Goal: Task Accomplishment & Management: Use online tool/utility

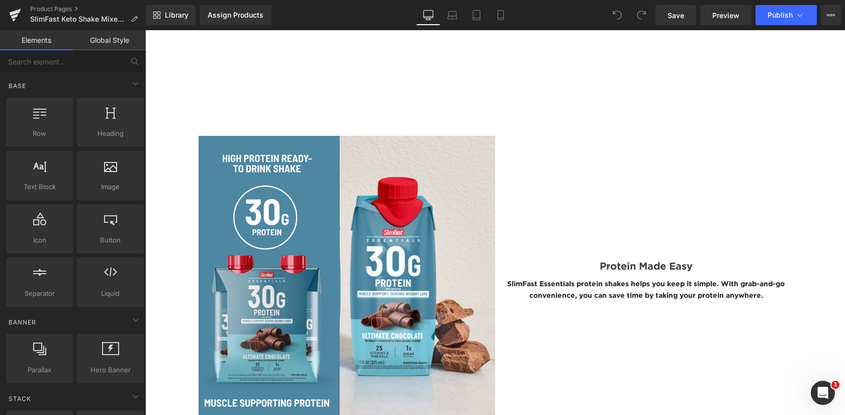
scroll to position [1509, 0]
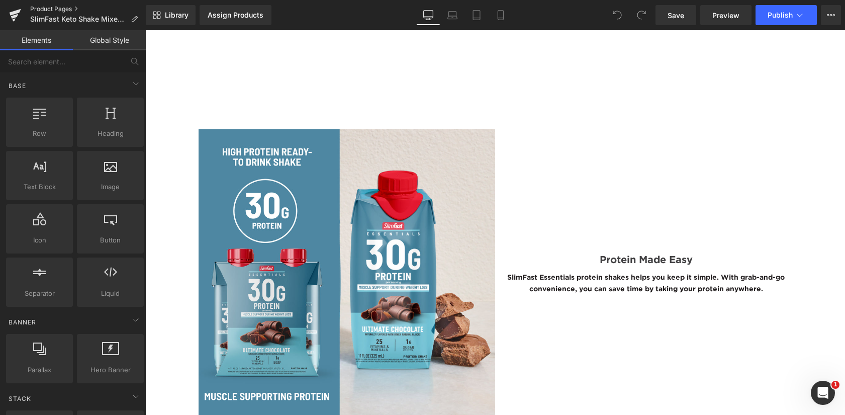
click at [40, 7] on link "Product Pages" at bounding box center [88, 9] width 116 height 8
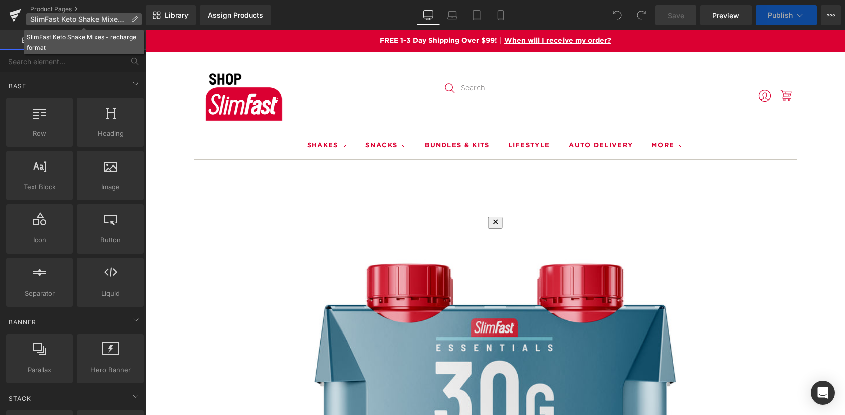
click at [133, 14] on p "SlimFast Keto Shake Mixes - recharge format" at bounding box center [84, 19] width 116 height 12
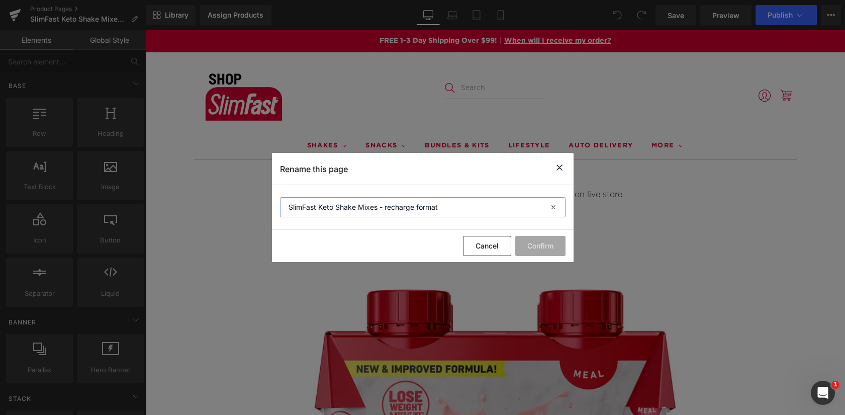
drag, startPoint x: 464, startPoint y: 206, endPoint x: 267, endPoint y: 196, distance: 196.9
click at [267, 196] on div "Rename this page SlimFast Keto Shake Mixes - recharge format Cancel Confirm" at bounding box center [422, 207] width 845 height 415
click at [478, 249] on button "Cancel" at bounding box center [487, 246] width 48 height 20
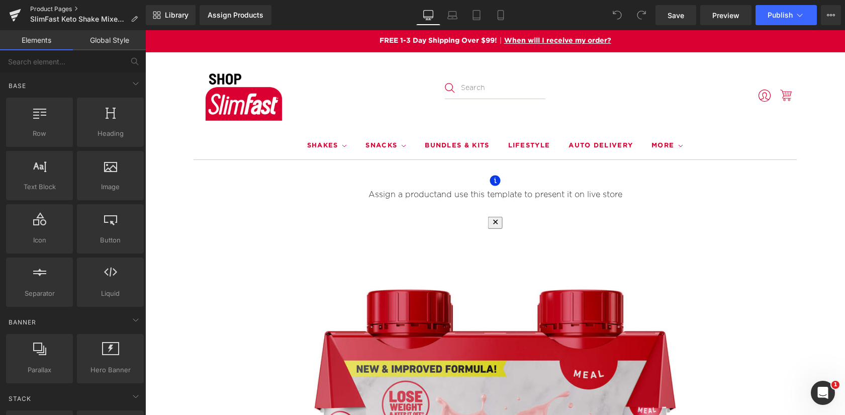
click at [36, 7] on link "Product Pages" at bounding box center [88, 9] width 116 height 8
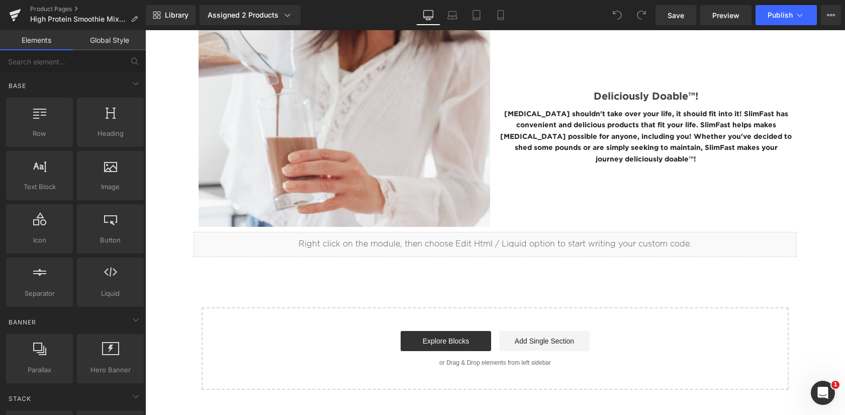
scroll to position [1961, 0]
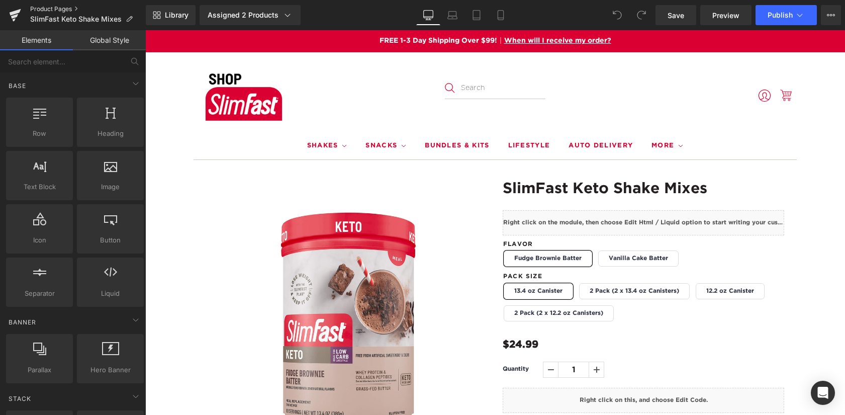
click at [46, 6] on link "Product Pages" at bounding box center [88, 9] width 116 height 8
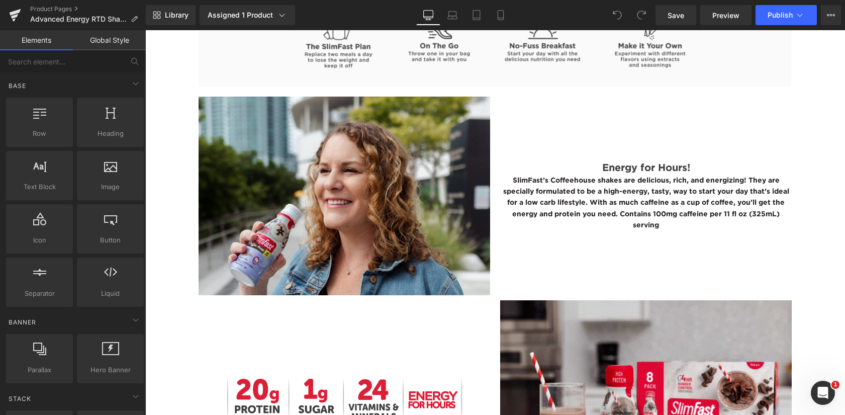
scroll to position [1710, 0]
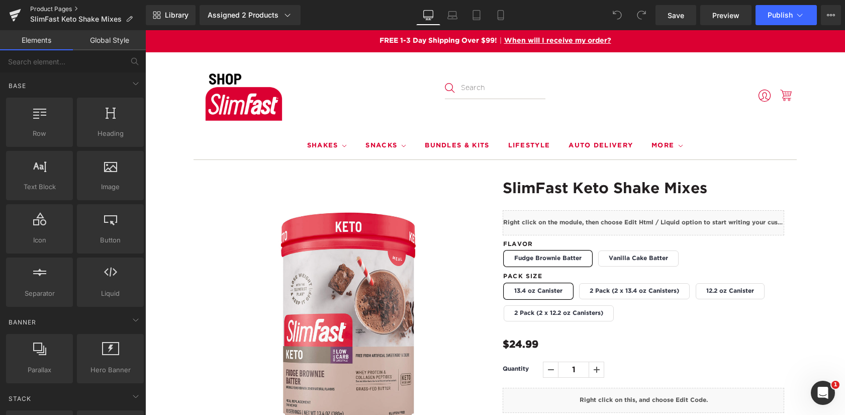
click at [57, 6] on link "Product Pages" at bounding box center [88, 9] width 116 height 8
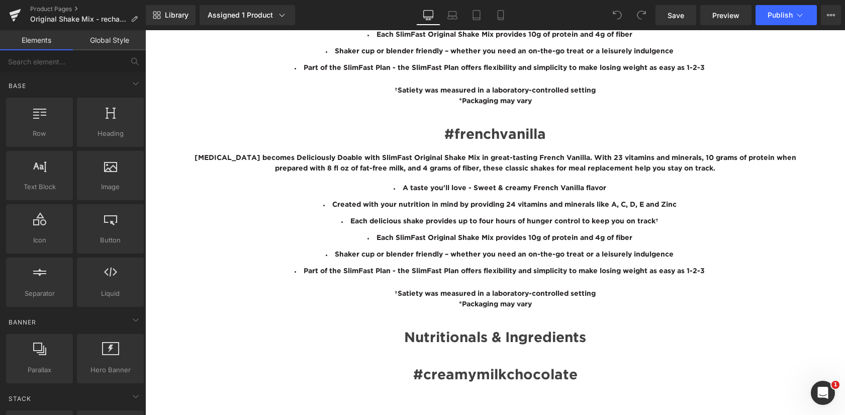
scroll to position [1724, 0]
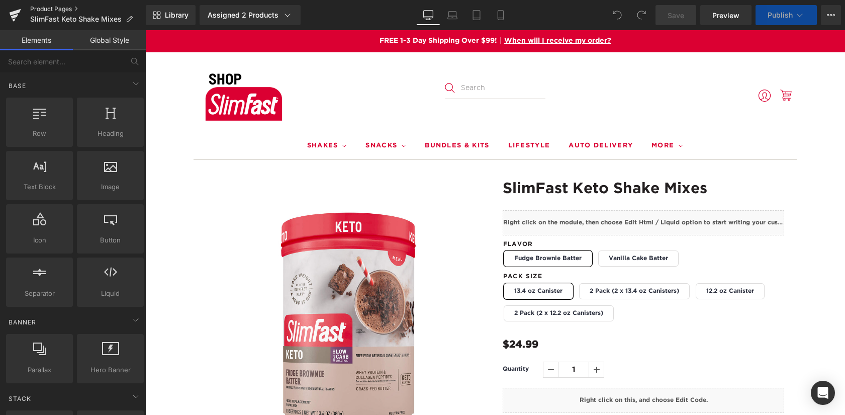
click at [44, 11] on link "Product Pages" at bounding box center [88, 9] width 116 height 8
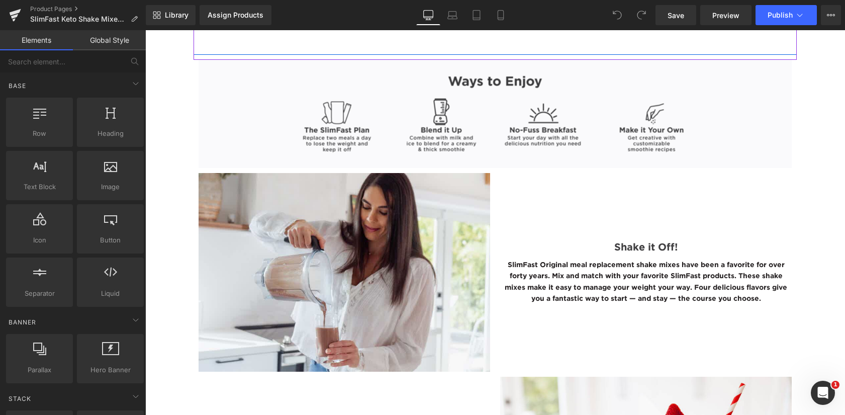
scroll to position [1509, 0]
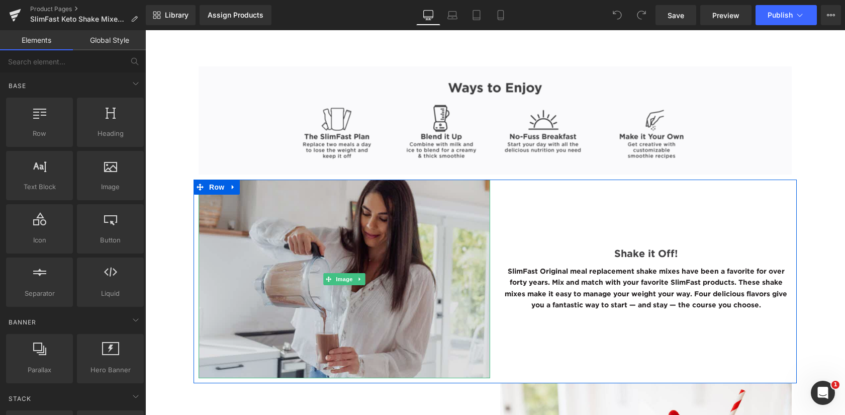
click at [407, 254] on img at bounding box center [345, 279] width 292 height 199
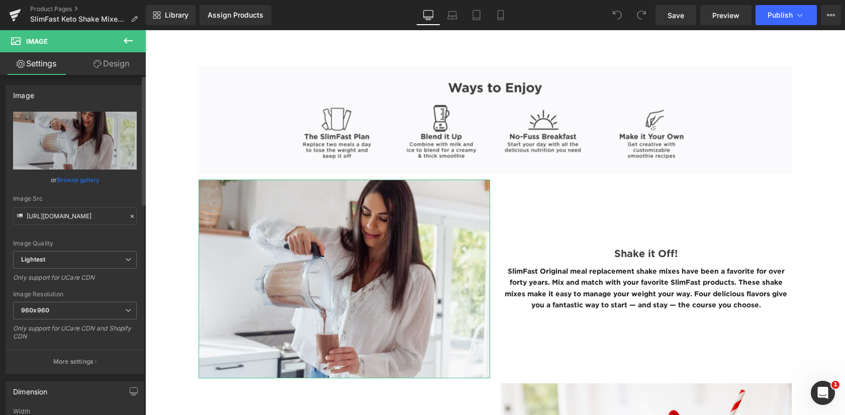
click at [66, 180] on link "Browse gallery" at bounding box center [78, 180] width 43 height 18
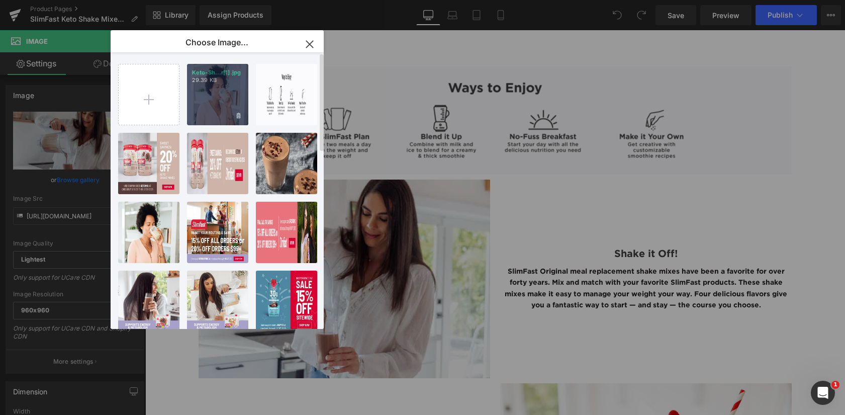
click at [218, 95] on div "Keto-Sh...r[1].jpg 29.39 KB" at bounding box center [217, 94] width 61 height 61
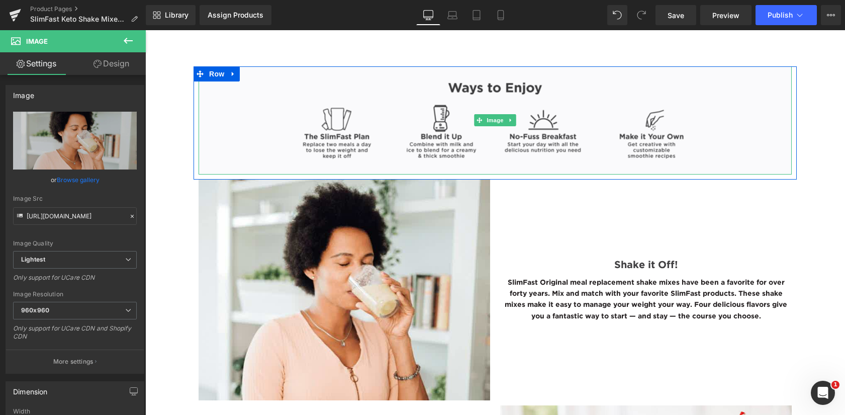
type input "https://ucarecdn.com/05bd7efb-e1d2-479d-989c-b257459c72c1/-/format/auto/-/previ…"
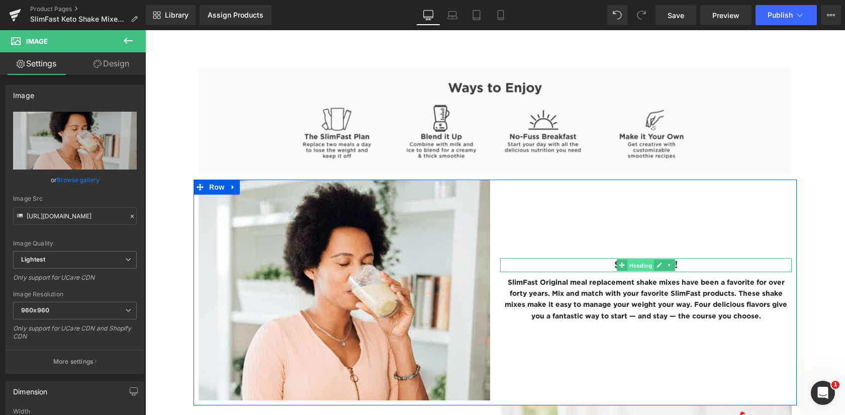
click at [630, 263] on span "Heading" at bounding box center [641, 265] width 27 height 12
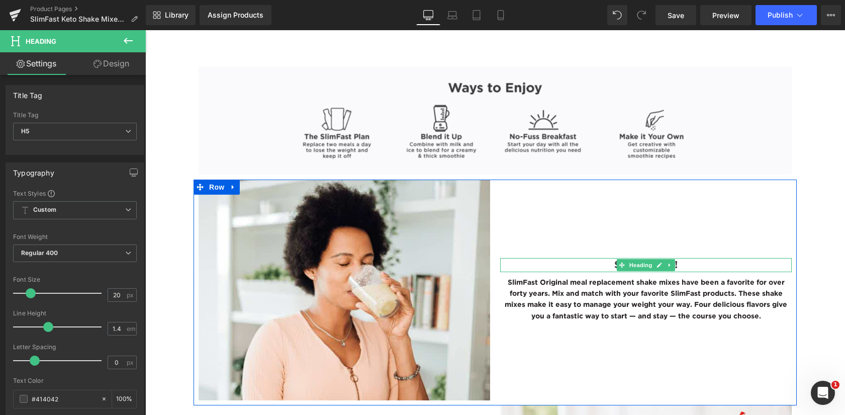
click at [590, 266] on h5 "Shake it Off!" at bounding box center [646, 265] width 292 height 14
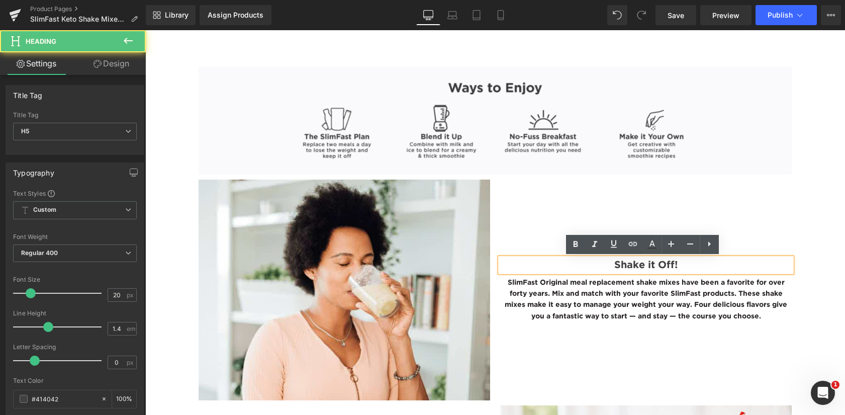
click at [632, 265] on h5 "Shake it Off!" at bounding box center [646, 265] width 292 height 14
click at [646, 267] on h5 "Shake it Off!" at bounding box center [646, 265] width 292 height 14
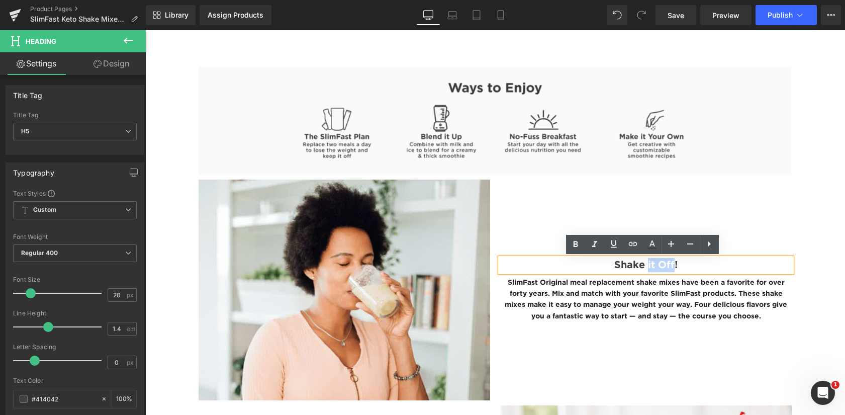
drag, startPoint x: 646, startPoint y: 267, endPoint x: 671, endPoint y: 267, distance: 25.7
click at [671, 267] on h5 "Shake it Off!" at bounding box center [646, 265] width 292 height 14
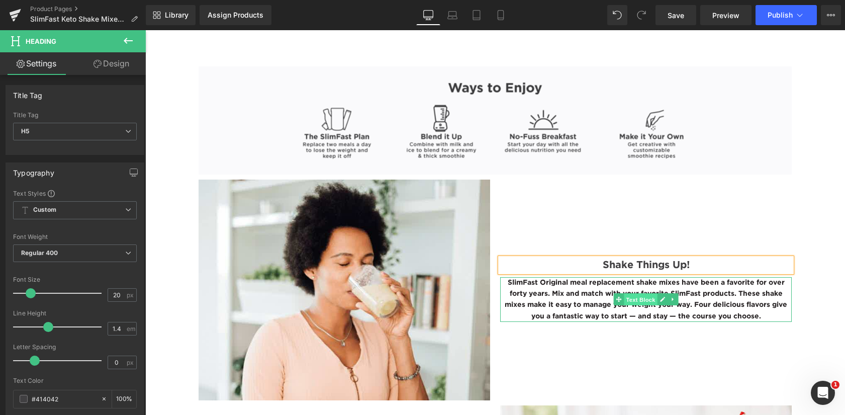
click at [629, 301] on span "Text Block" at bounding box center [640, 300] width 33 height 12
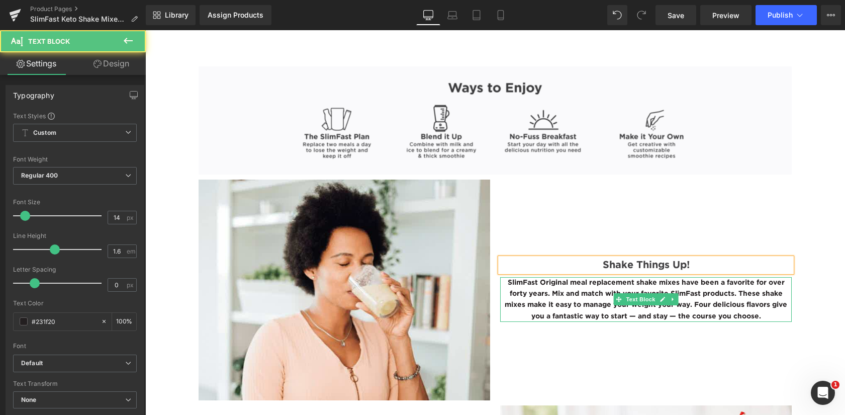
click at [564, 300] on p "SlimFast Original meal replacement shake mixes have been a favorite for over fo…" at bounding box center [646, 299] width 292 height 45
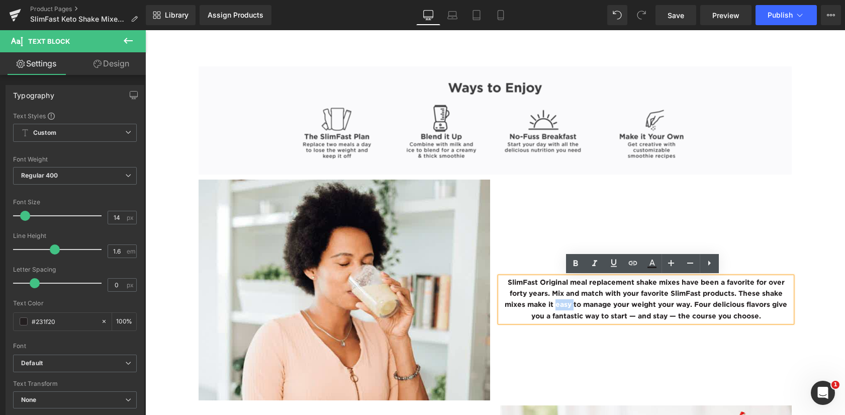
click at [564, 300] on p "SlimFast Original meal replacement shake mixes have been a favorite for over fo…" at bounding box center [646, 299] width 292 height 45
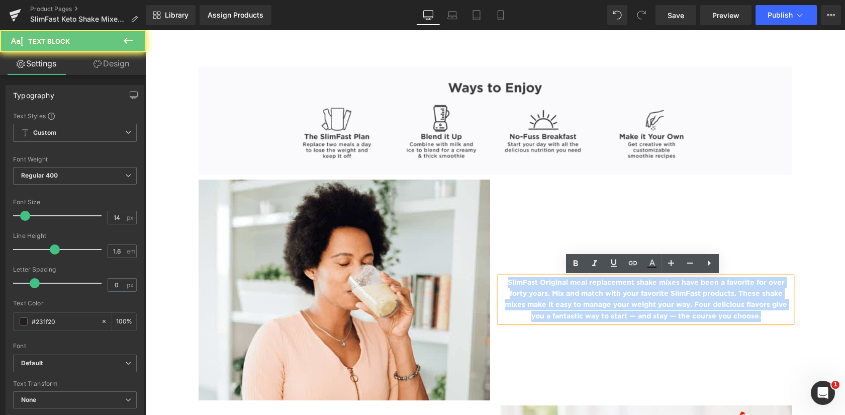
click at [564, 300] on p "SlimFast Original meal replacement shake mixes have been a favorite for over fo…" at bounding box center [646, 299] width 292 height 45
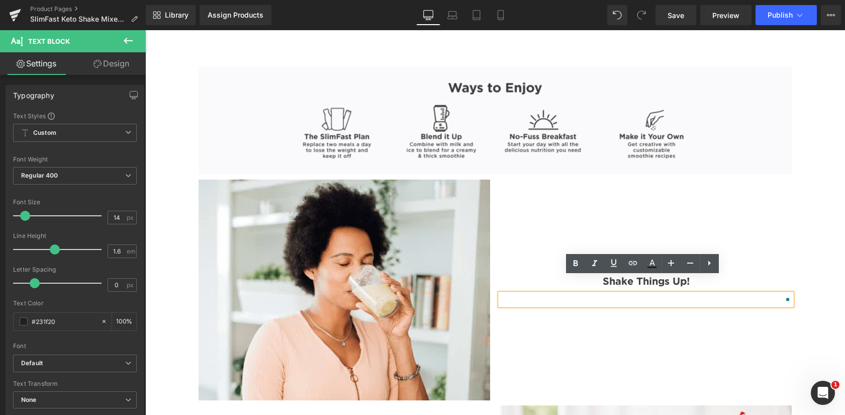
scroll to position [1525, 0]
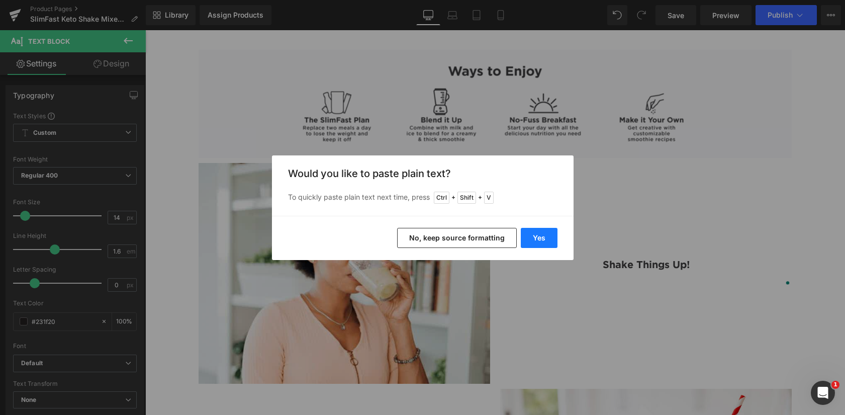
click at [536, 231] on button "Yes" at bounding box center [539, 238] width 37 height 20
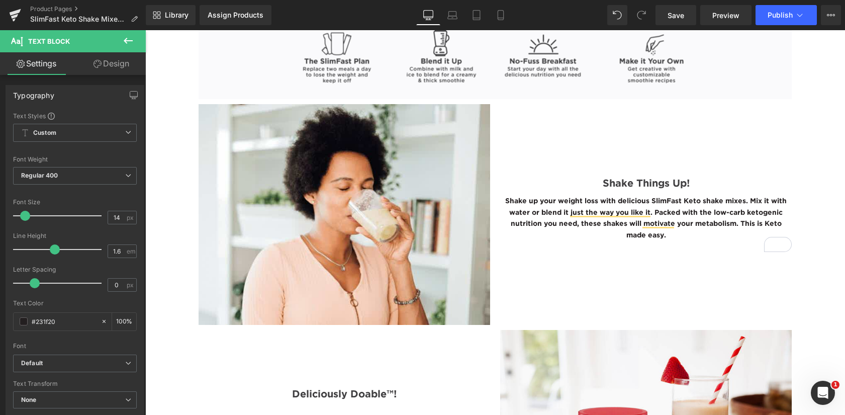
scroll to position [1726, 0]
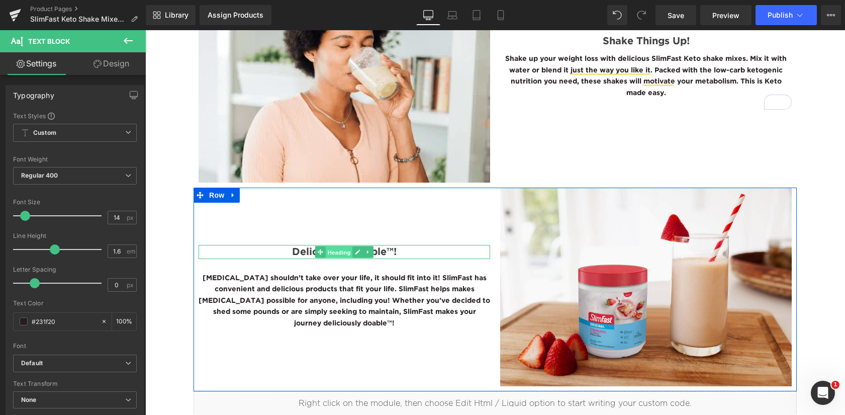
click at [340, 251] on span "Heading" at bounding box center [339, 252] width 27 height 12
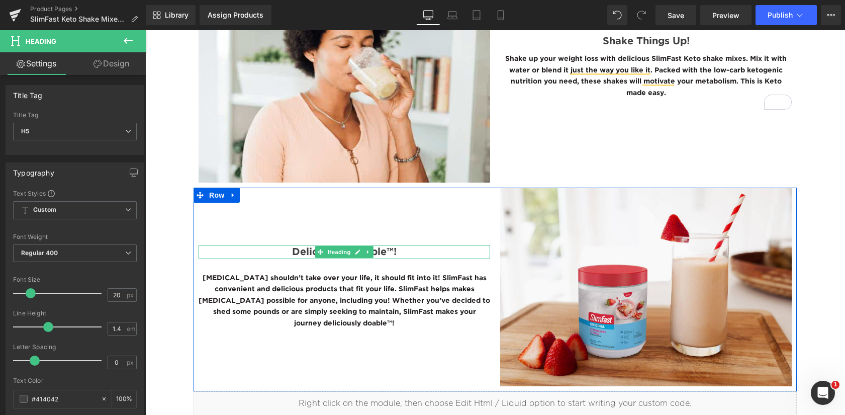
click at [292, 252] on span "Deliciously Doable™!" at bounding box center [344, 251] width 105 height 9
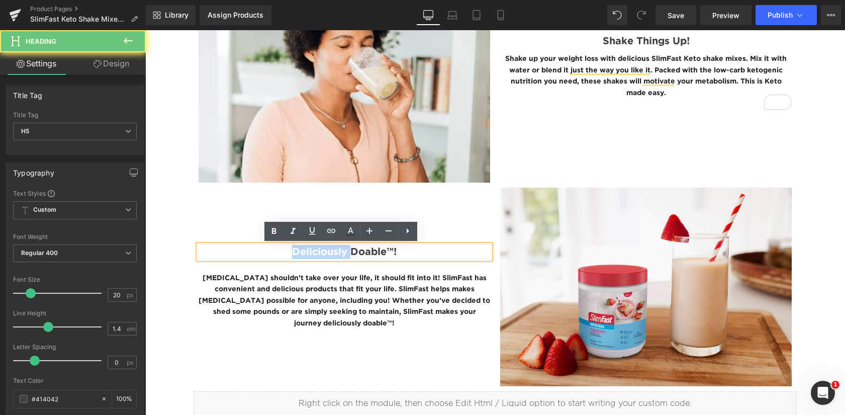
click at [292, 252] on span "Deliciously Doable™!" at bounding box center [344, 251] width 105 height 9
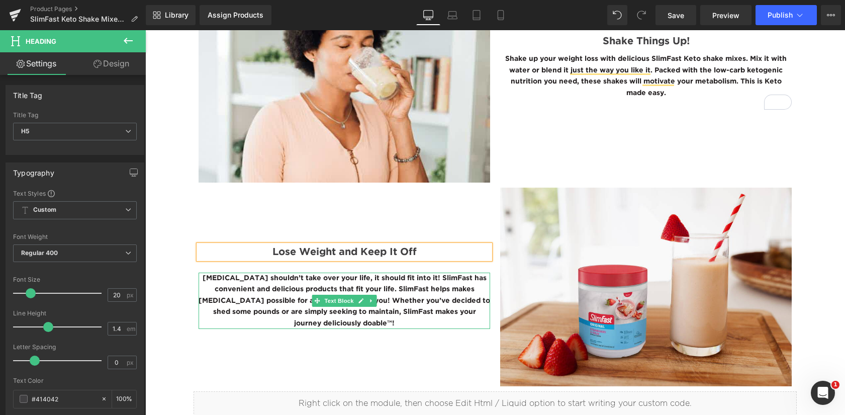
click at [344, 318] on p "Weight management shouldn’t take over your life, it should fit into it! SlimFas…" at bounding box center [345, 301] width 292 height 56
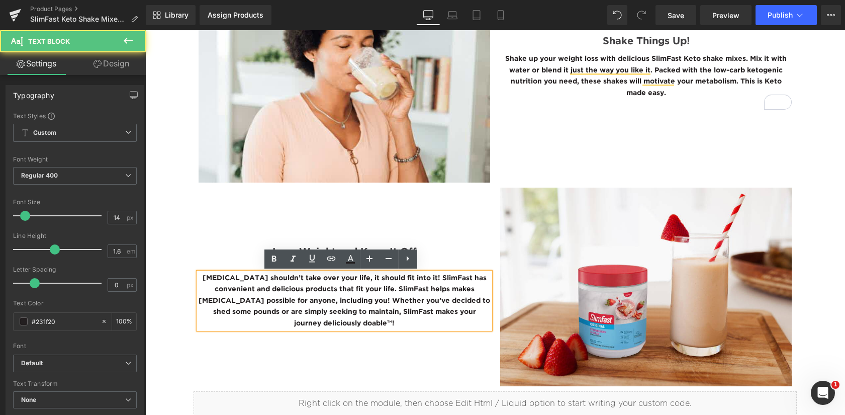
click at [344, 318] on p "Weight management shouldn’t take over your life, it should fit into it! SlimFas…" at bounding box center [345, 301] width 292 height 56
click at [344, 317] on p "Weight management shouldn’t take over your life, it should fit into it! SlimFas…" at bounding box center [345, 301] width 292 height 56
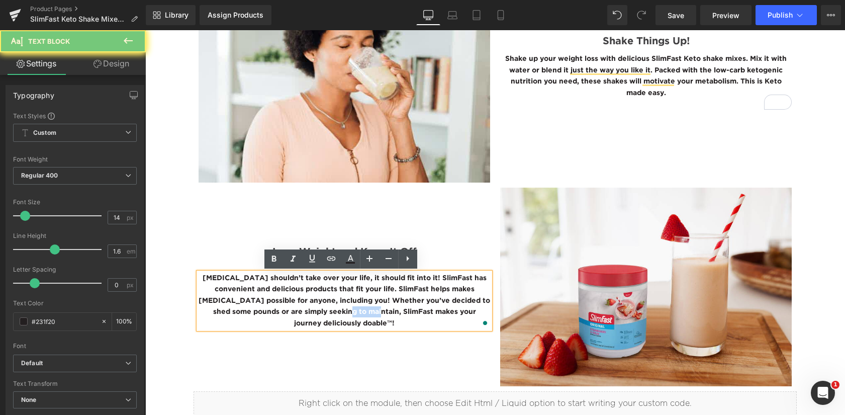
click at [343, 316] on p "Weight management shouldn’t take over your life, it should fit into it! SlimFas…" at bounding box center [345, 301] width 292 height 56
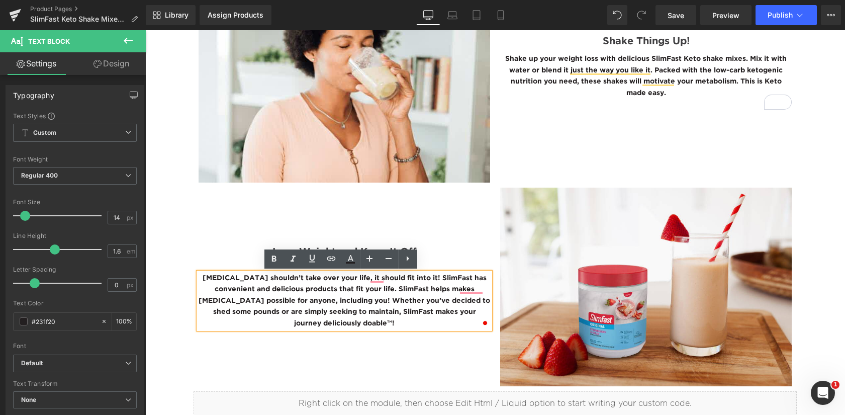
click at [343, 316] on p "Weight management shouldn’t take over your life, it should fit into it! SlimFas…" at bounding box center [345, 301] width 292 height 56
click at [343, 315] on p "Weight management shouldn’t take over your life, it should fit into it! SlimFas…" at bounding box center [345, 301] width 292 height 56
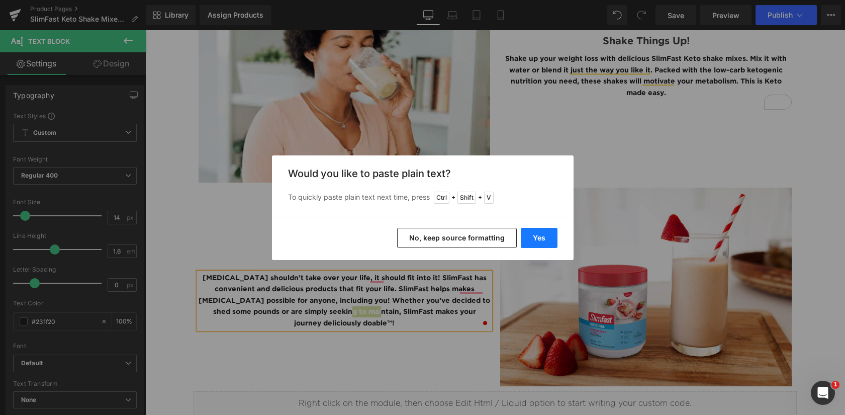
click at [536, 237] on button "Yes" at bounding box center [539, 238] width 37 height 20
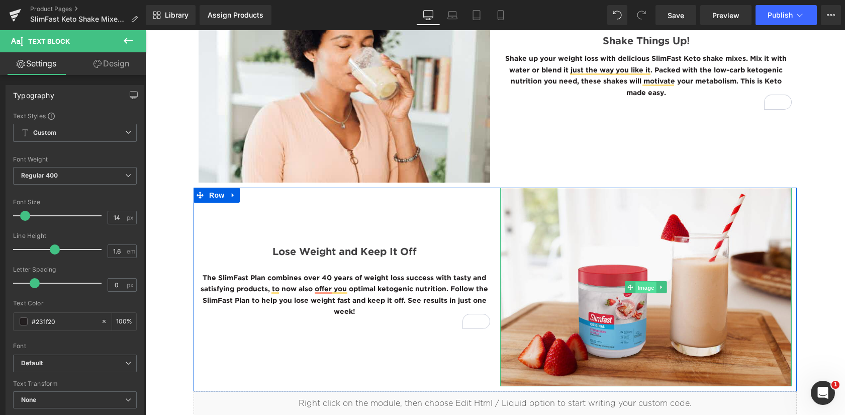
click at [645, 285] on span "Image" at bounding box center [646, 287] width 21 height 12
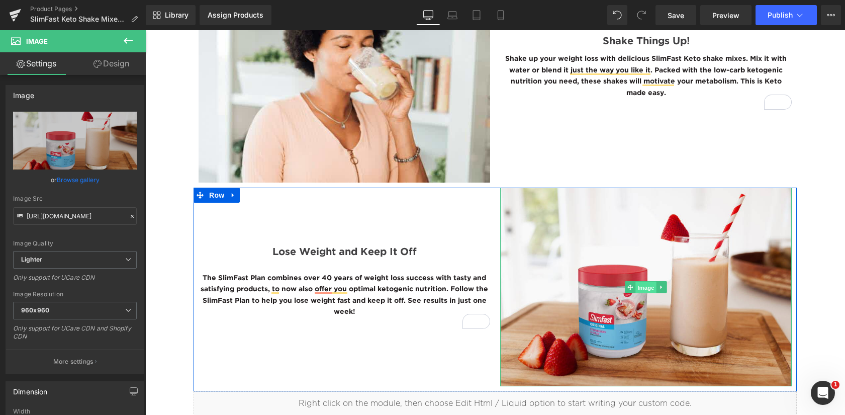
click at [642, 288] on span "Image" at bounding box center [646, 287] width 21 height 12
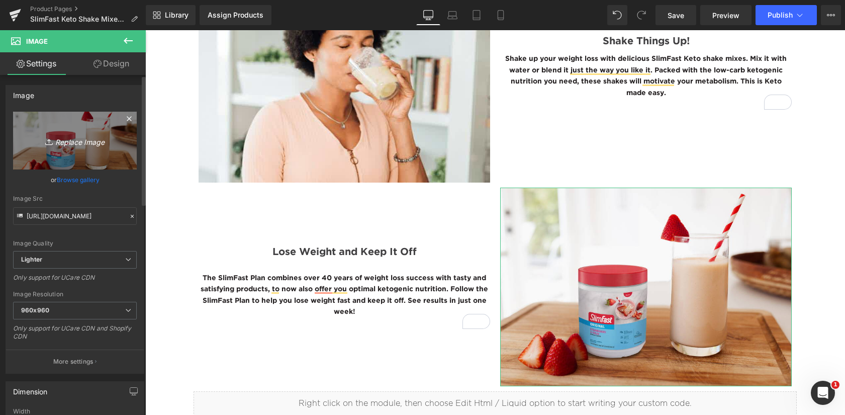
click at [81, 140] on icon "Replace Image" at bounding box center [75, 140] width 80 height 13
type input "C:\fakepath\Keto-Shake-Mix-Fudge-Brownie-Batter-BTF-Image[1].jpg"
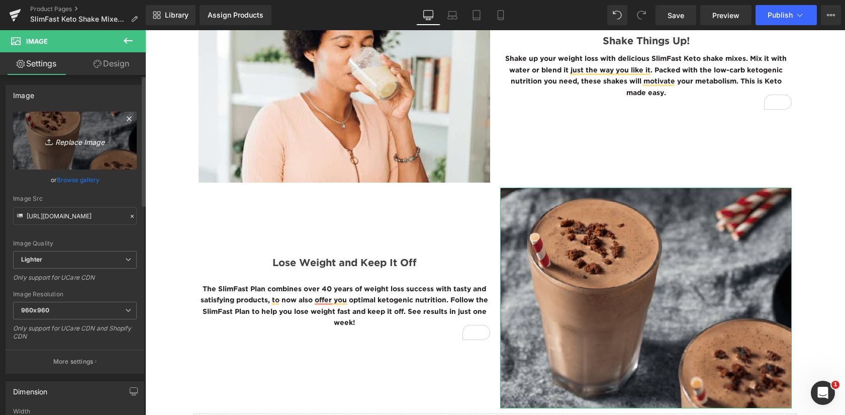
type input "https://ucarecdn.com/64071f1a-1664-4aab-ac1c-a699f524a0ad/-/format/auto/-/previ…"
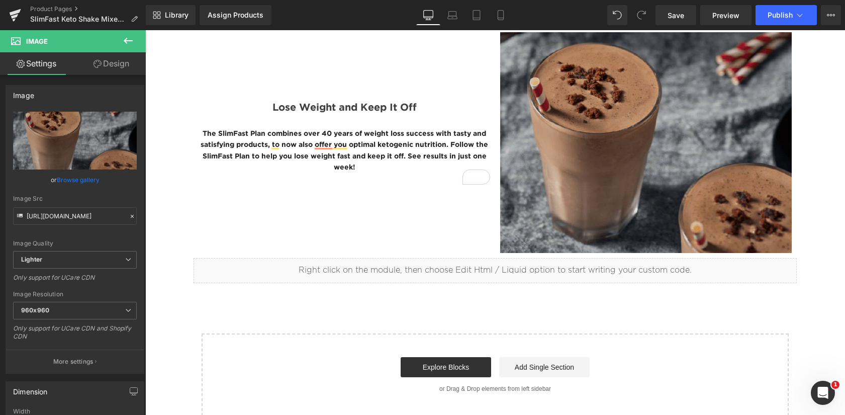
scroll to position [1877, 0]
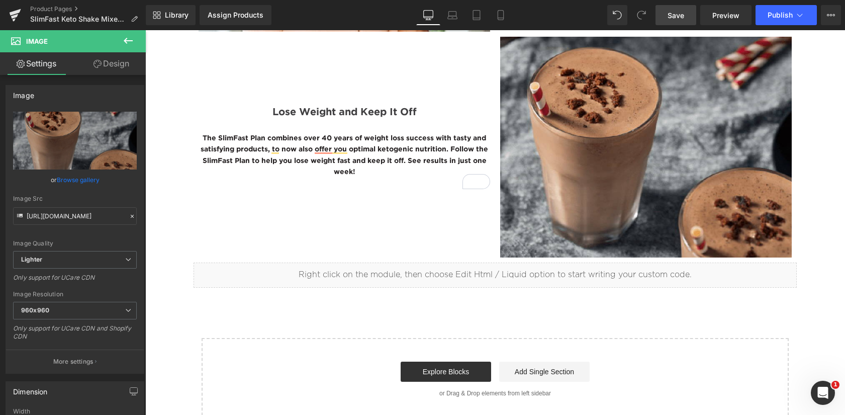
click at [673, 13] on span "Save" at bounding box center [676, 15] width 17 height 11
click at [237, 12] on div "Assign Products" at bounding box center [236, 15] width 56 height 8
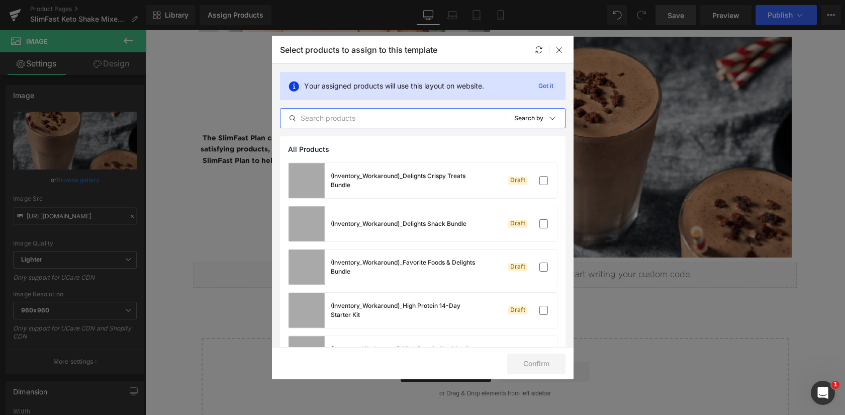
click at [383, 121] on input "text" at bounding box center [393, 118] width 225 height 12
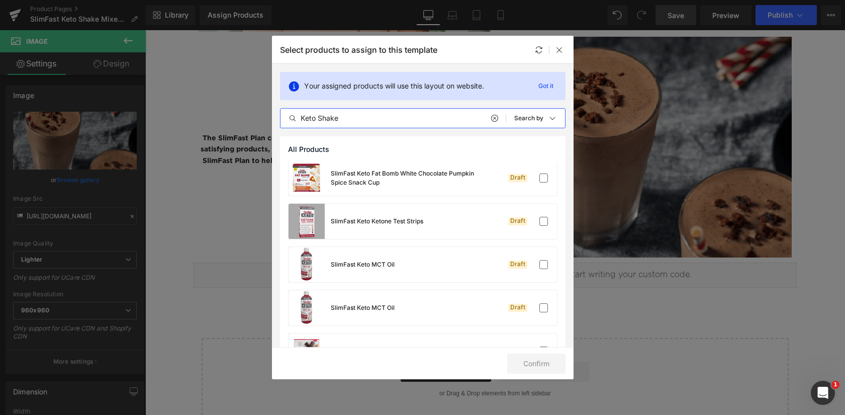
scroll to position [352, 0]
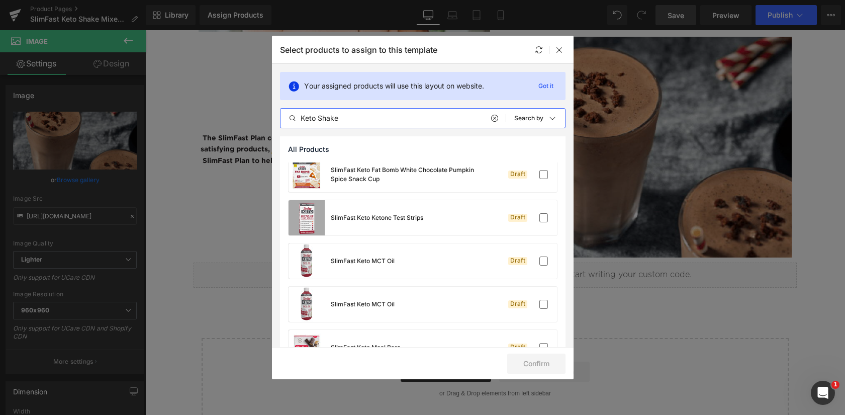
drag, startPoint x: 347, startPoint y: 119, endPoint x: 287, endPoint y: 119, distance: 59.8
click at [287, 119] on input "Keto Shake" at bounding box center [393, 118] width 225 height 12
paste input "SlimFast Keto Shake Mixes"
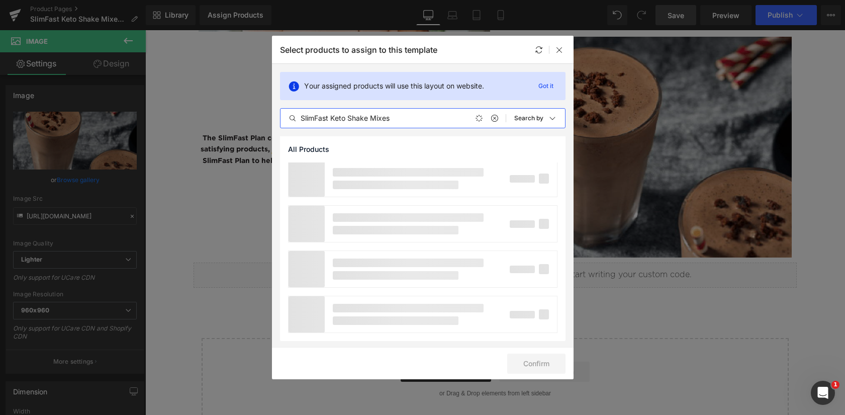
scroll to position [0, 0]
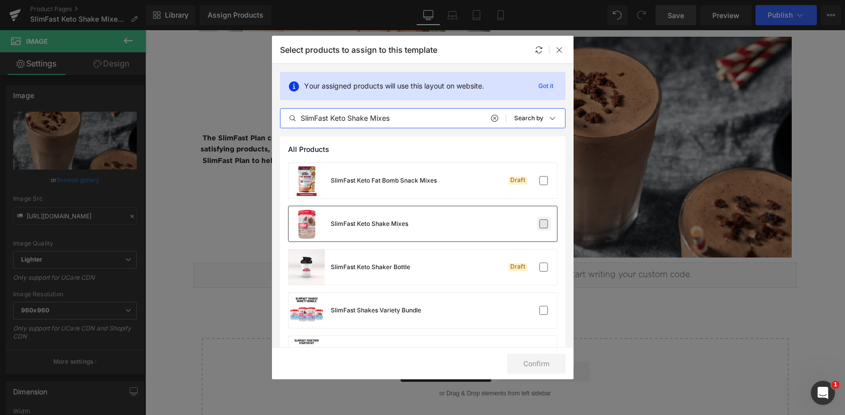
type input "SlimFast Keto Shake Mixes"
click at [540, 223] on label at bounding box center [544, 223] width 9 height 9
click at [544, 224] on input "checkbox" at bounding box center [544, 224] width 0 height 0
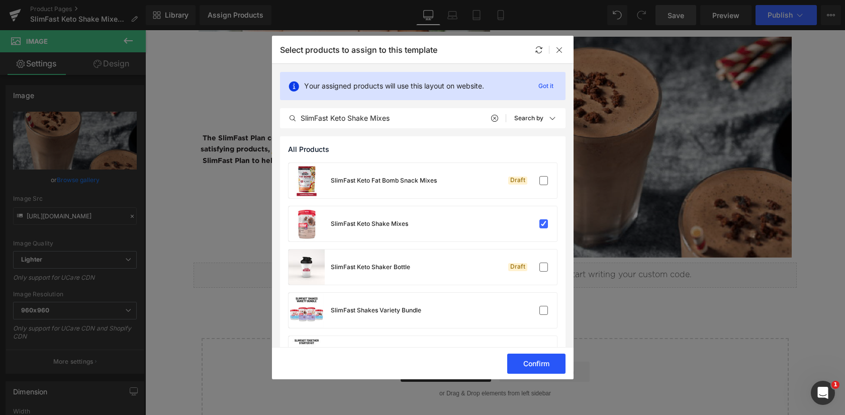
click at [531, 362] on button "Confirm" at bounding box center [536, 364] width 58 height 20
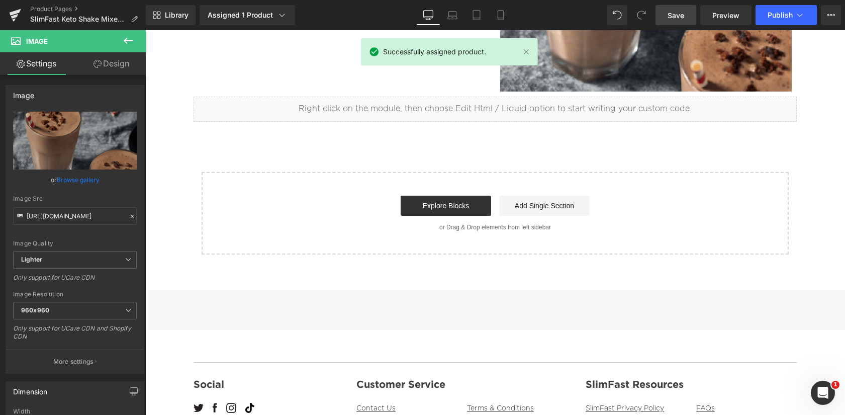
scroll to position [1711, 0]
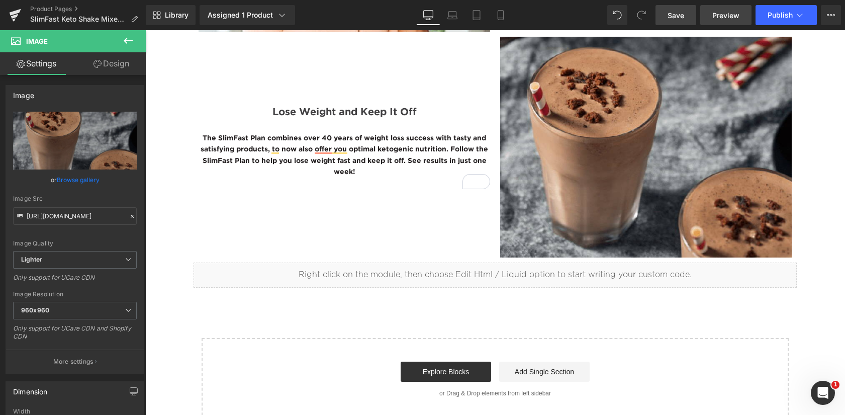
click at [728, 14] on span "Preview" at bounding box center [726, 15] width 27 height 11
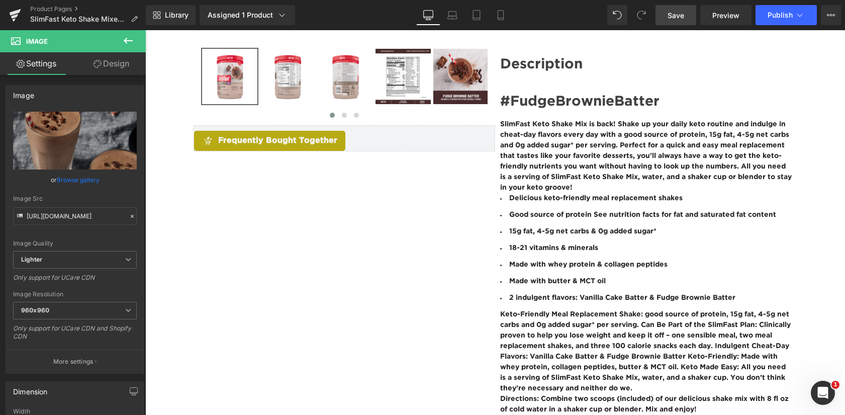
scroll to position [454, 0]
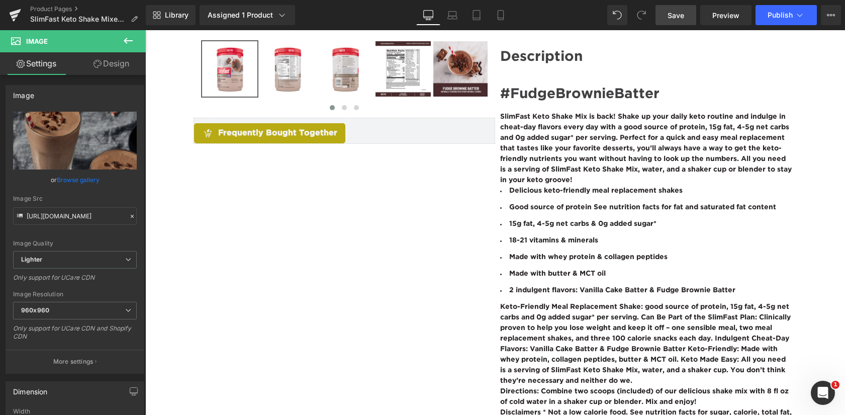
click at [579, 122] on p "SlimFast Keto Shake Mix is back! Shake up your daily keto routine and indulge i…" at bounding box center [646, 149] width 292 height 74
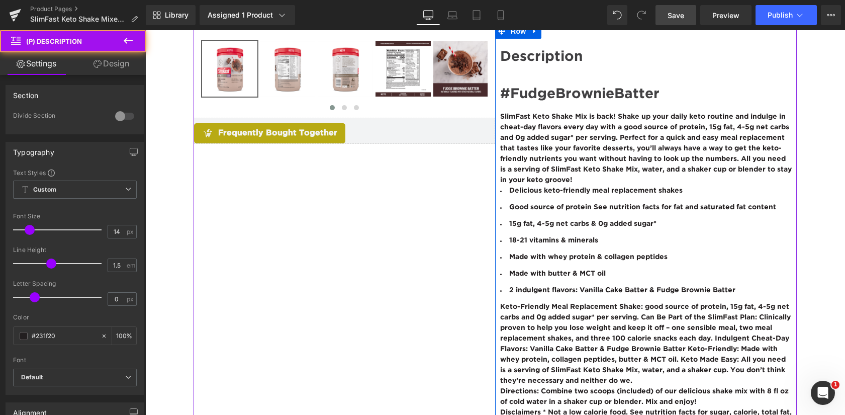
click at [541, 56] on h2 "Description" at bounding box center [646, 57] width 292 height 17
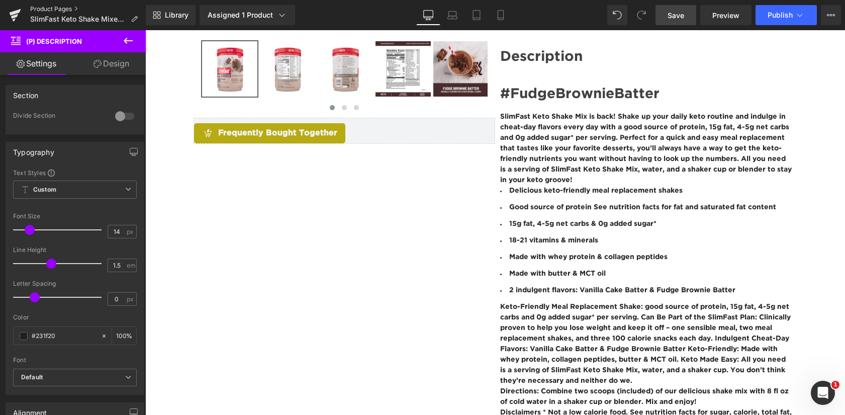
click at [61, 10] on link "Product Pages" at bounding box center [88, 9] width 116 height 8
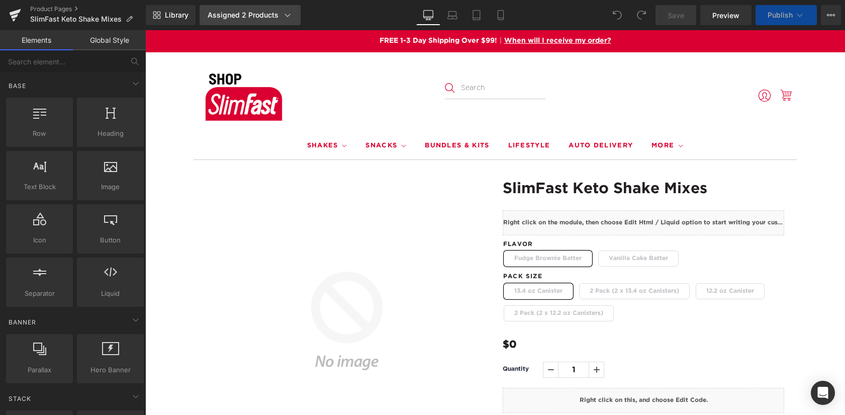
click at [286, 16] on icon at bounding box center [288, 15] width 6 height 3
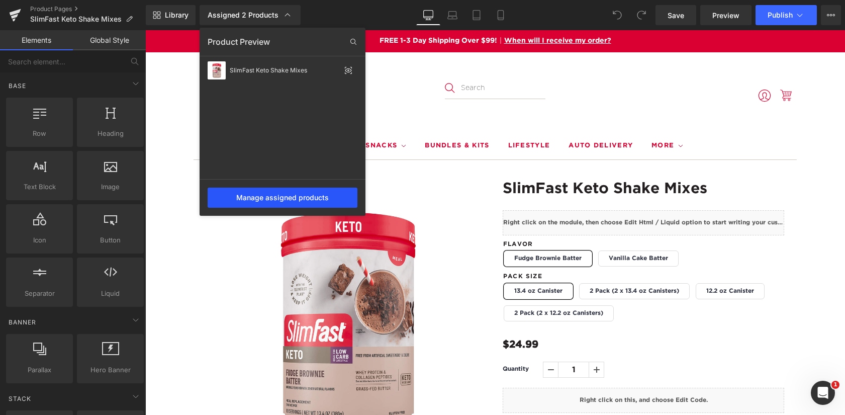
click at [268, 193] on div "Manage assigned products" at bounding box center [283, 198] width 150 height 20
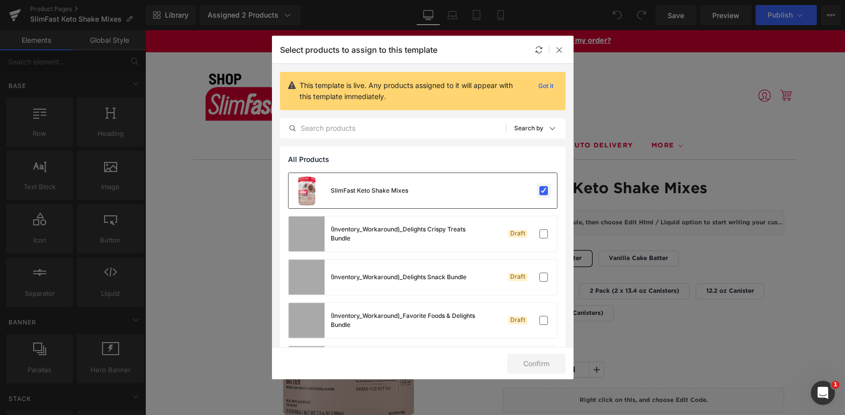
click at [540, 188] on label at bounding box center [544, 190] width 9 height 9
click at [544, 191] on input "checkbox" at bounding box center [544, 191] width 0 height 0
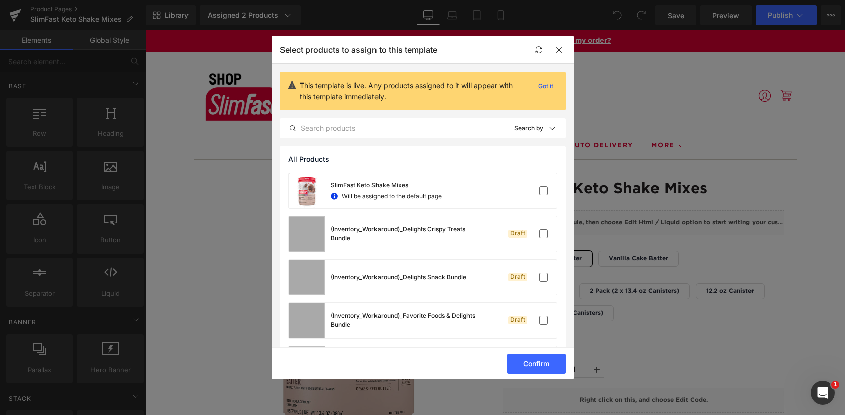
drag, startPoint x: 532, startPoint y: 361, endPoint x: 419, endPoint y: 106, distance: 278.3
click at [419, 106] on div "Select products to assign to this template This template is live. Any products …" at bounding box center [423, 207] width 302 height 343
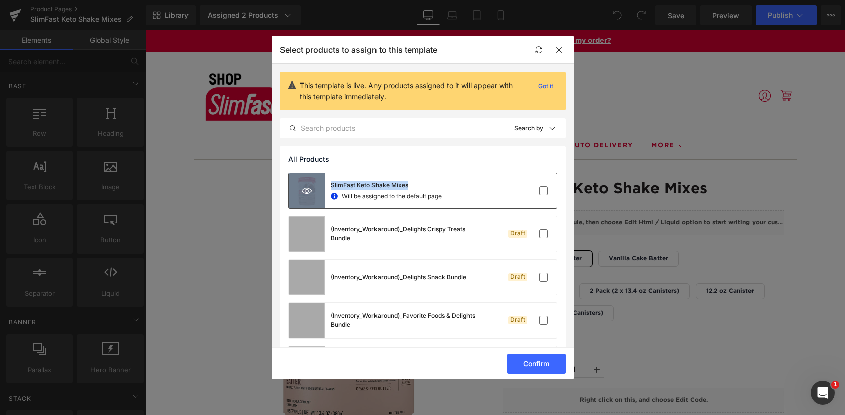
drag, startPoint x: 410, startPoint y: 183, endPoint x: 324, endPoint y: 184, distance: 86.0
click at [324, 184] on div "SlimFast Keto Shake Mixes Will be assigned to the default page" at bounding box center [365, 190] width 153 height 35
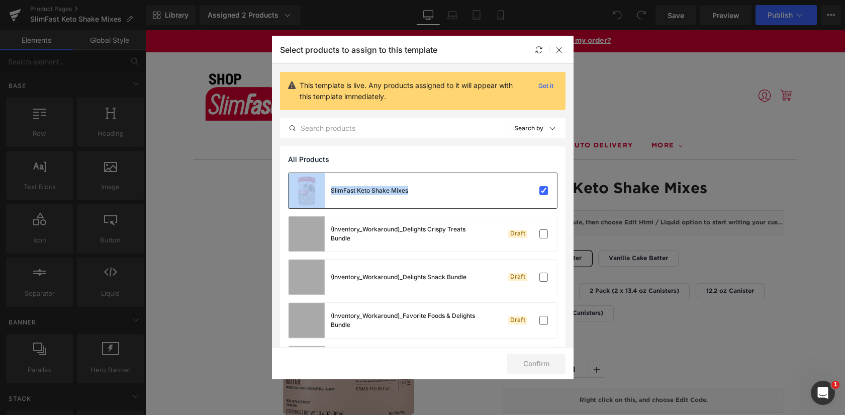
click at [412, 188] on div "SlimFast Keto Shake Mixes" at bounding box center [423, 190] width 269 height 35
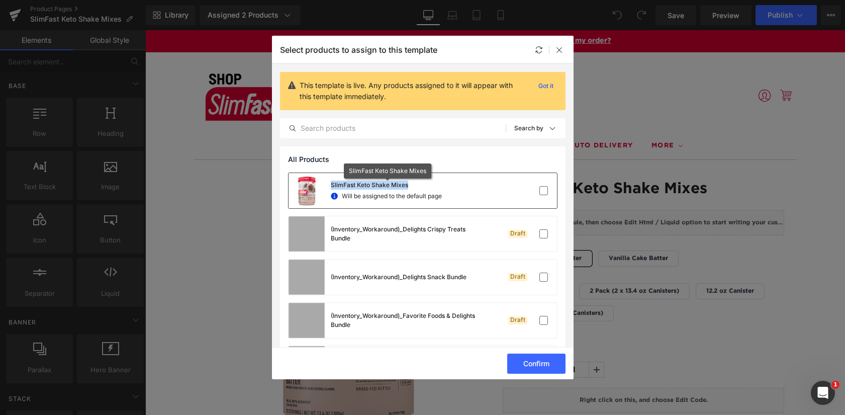
drag, startPoint x: 410, startPoint y: 185, endPoint x: 331, endPoint y: 185, distance: 78.5
click at [331, 185] on div "SlimFast Keto Shake Mixes" at bounding box center [386, 185] width 111 height 9
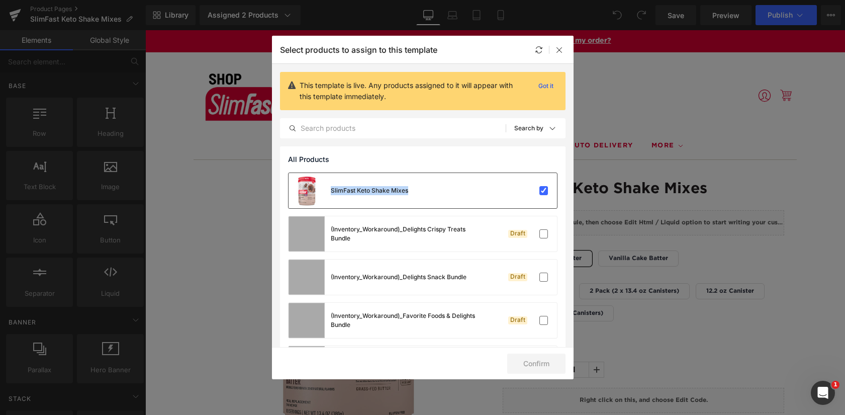
copy div "SlimFast Keto Shake Mixes"
click at [540, 193] on label at bounding box center [544, 190] width 9 height 9
click at [544, 191] on input "checkbox" at bounding box center [544, 191] width 0 height 0
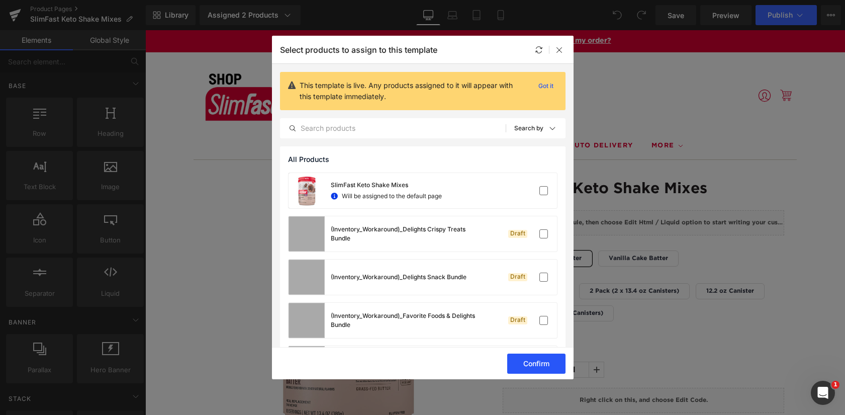
click at [537, 364] on button "Confirm" at bounding box center [536, 364] width 58 height 20
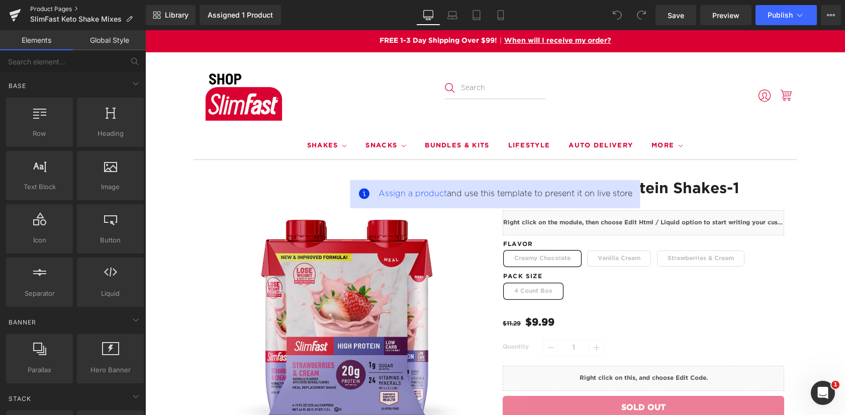
click at [54, 7] on link "Product Pages" at bounding box center [88, 9] width 116 height 8
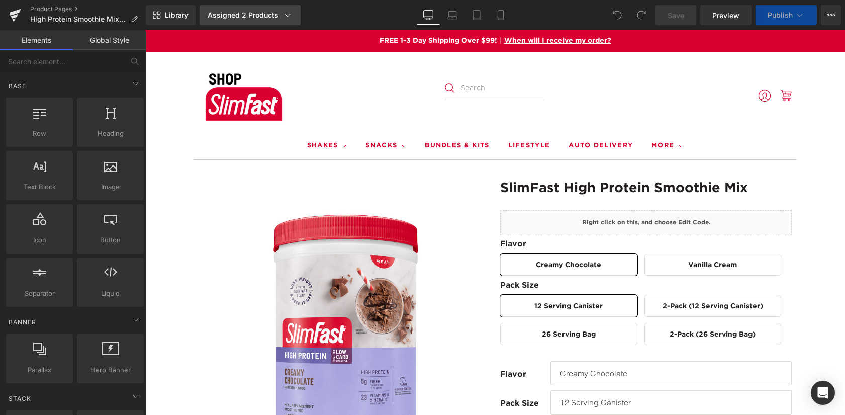
click at [245, 12] on div "Assigned 2 Products" at bounding box center [250, 15] width 85 height 10
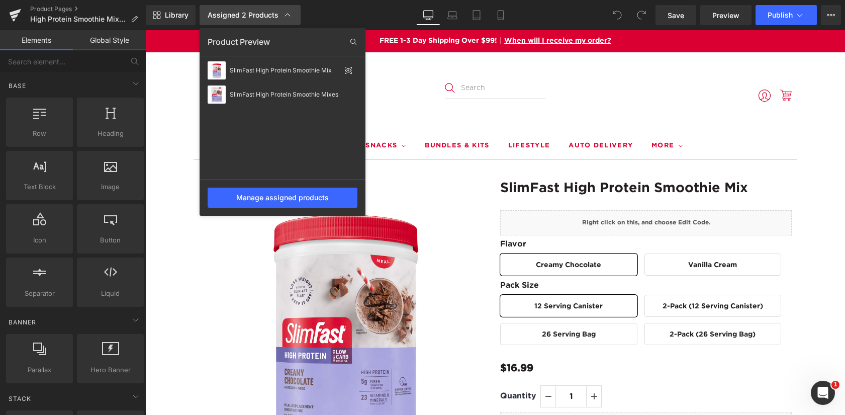
click at [245, 12] on div "Assigned 2 Products" at bounding box center [250, 15] width 85 height 10
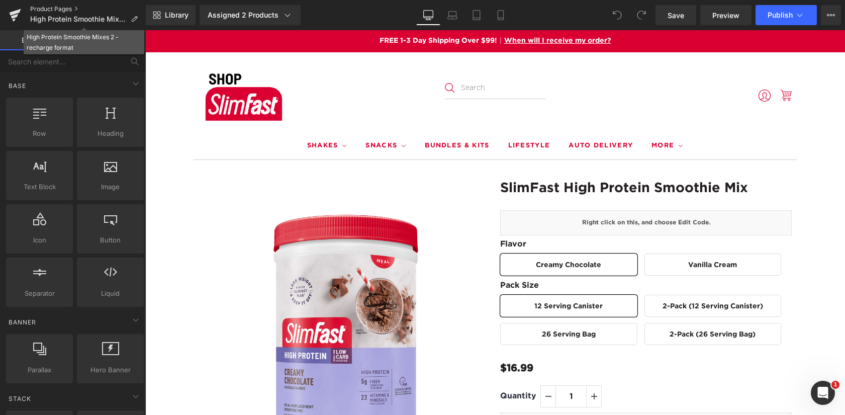
click at [53, 7] on link "Product Pages" at bounding box center [88, 9] width 116 height 8
click at [67, 9] on link "Product Pages" at bounding box center [88, 9] width 116 height 8
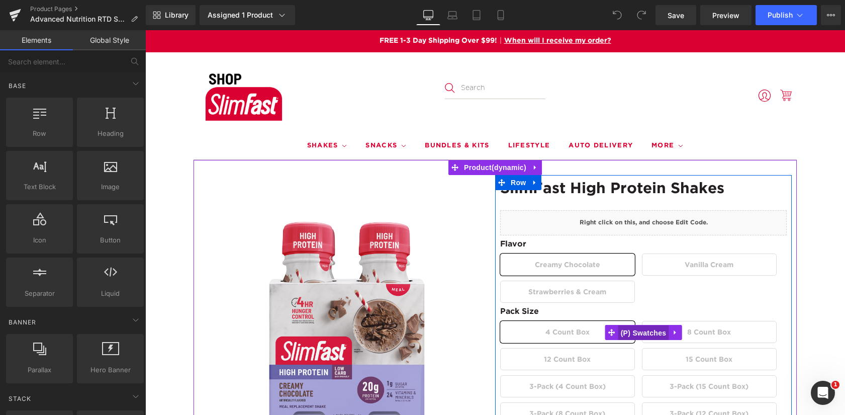
click at [640, 330] on span "(P) Swatches" at bounding box center [644, 332] width 51 height 15
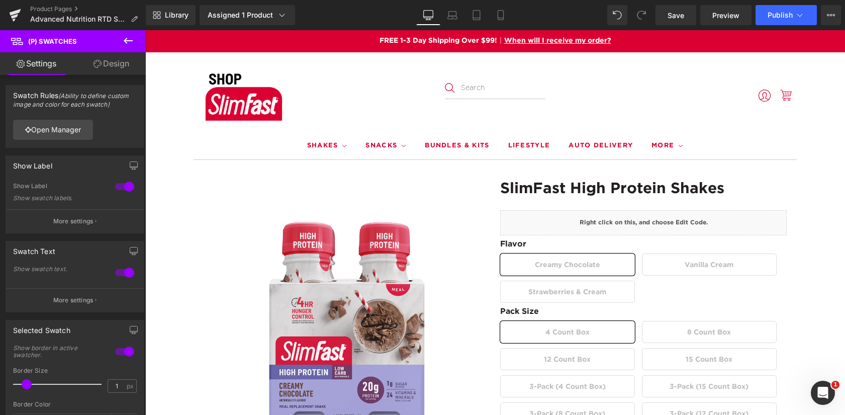
click at [117, 62] on link "Design" at bounding box center [111, 63] width 73 height 23
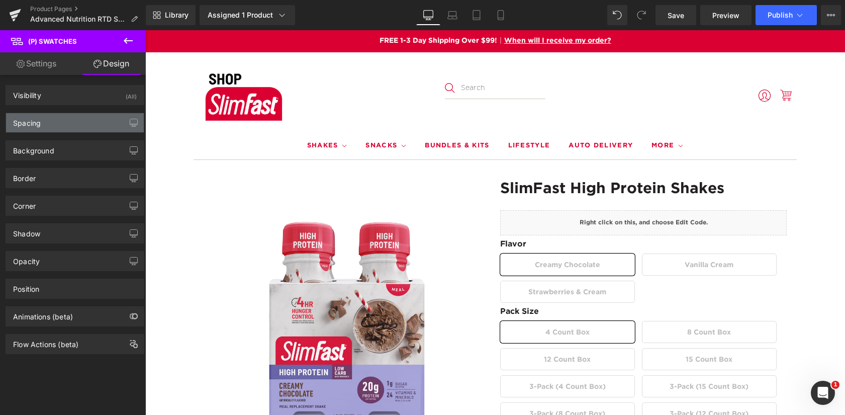
click at [64, 120] on div "Spacing" at bounding box center [75, 122] width 138 height 19
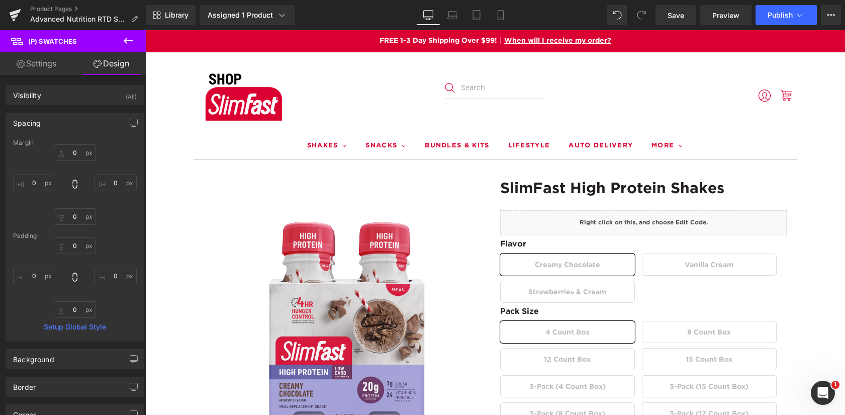
click at [64, 120] on div "Spacing" at bounding box center [75, 122] width 138 height 19
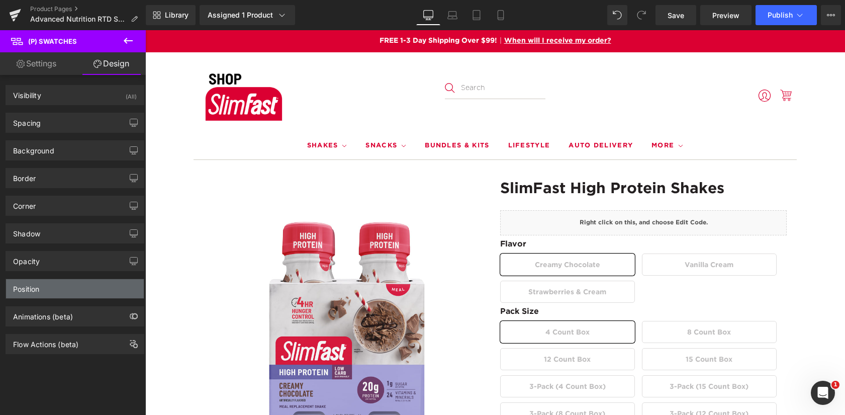
click at [48, 284] on div "Position" at bounding box center [75, 288] width 138 height 19
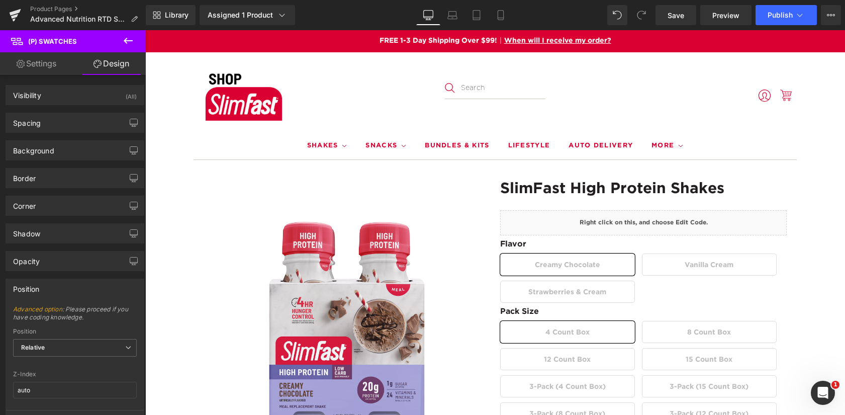
click at [48, 284] on div "Position" at bounding box center [75, 288] width 138 height 19
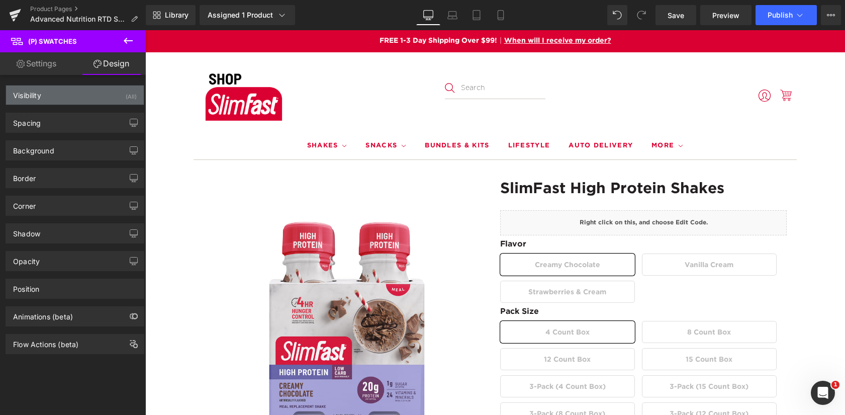
click at [76, 99] on div "Visibility (All)" at bounding box center [75, 94] width 138 height 19
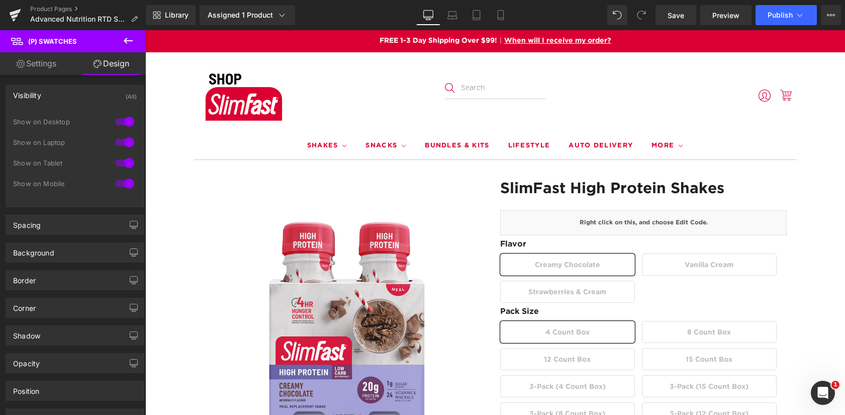
click at [76, 99] on div "Visibility (All)" at bounding box center [75, 94] width 138 height 19
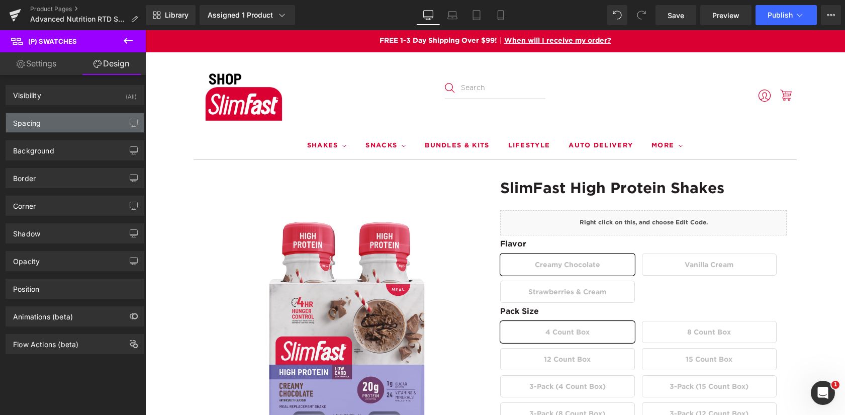
click at [68, 123] on div "Spacing" at bounding box center [75, 122] width 138 height 19
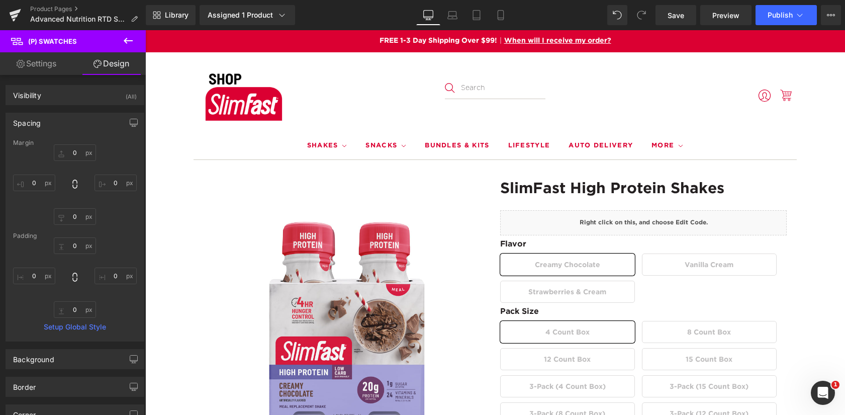
click at [68, 122] on div "Spacing" at bounding box center [75, 122] width 138 height 19
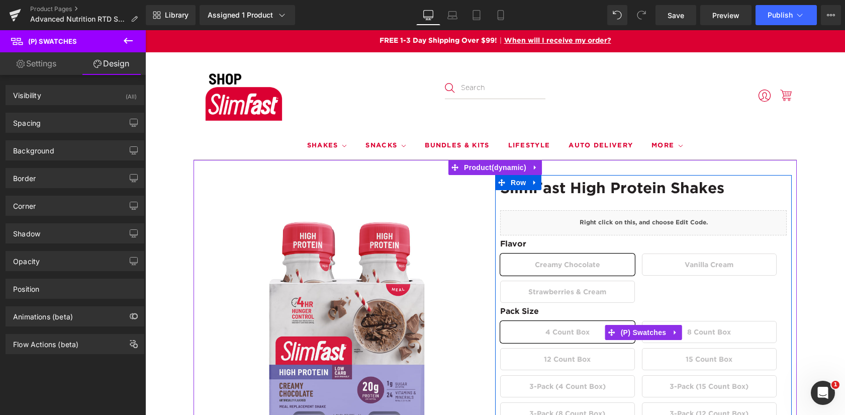
click at [559, 271] on icon at bounding box center [568, 264] width 134 height 21
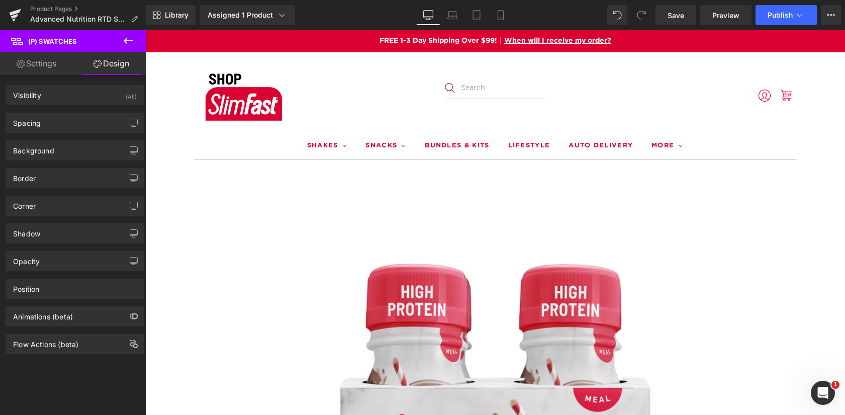
click at [145, 30] on span "(P) Swatches" at bounding box center [145, 30] width 0 height 0
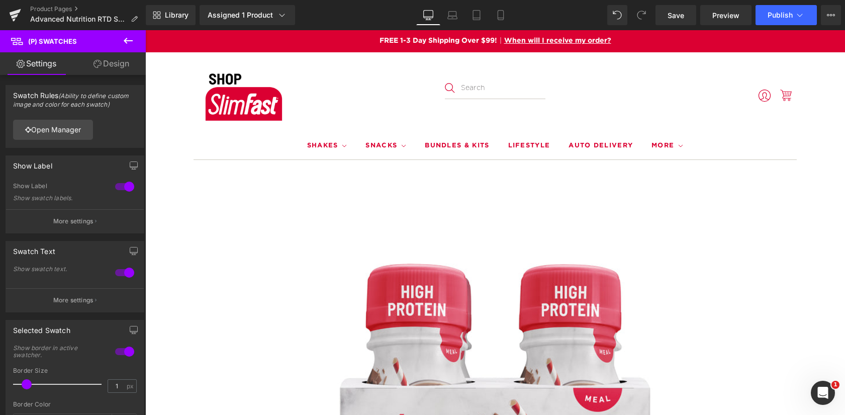
click at [145, 30] on icon at bounding box center [145, 30] width 0 height 0
click at [145, 30] on span "(P) Swatches" at bounding box center [145, 30] width 0 height 0
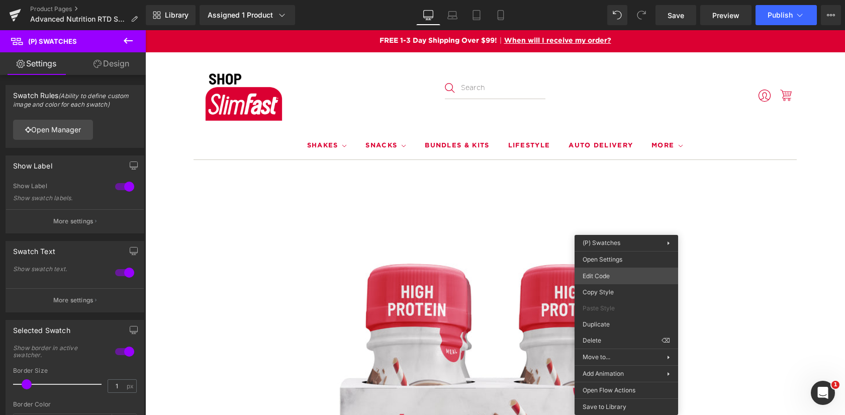
click at [611, 0] on div "(P) Swatches You are previewing how the will restyle your page. You can not edi…" at bounding box center [422, 0] width 845 height 0
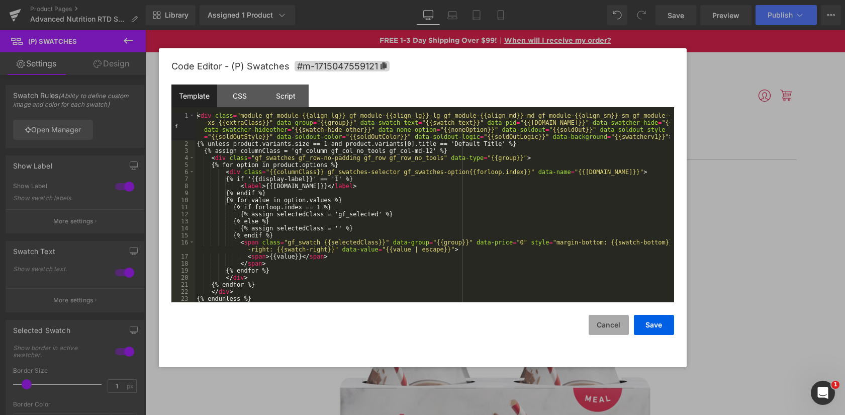
click at [605, 324] on button "Cancel" at bounding box center [609, 325] width 40 height 20
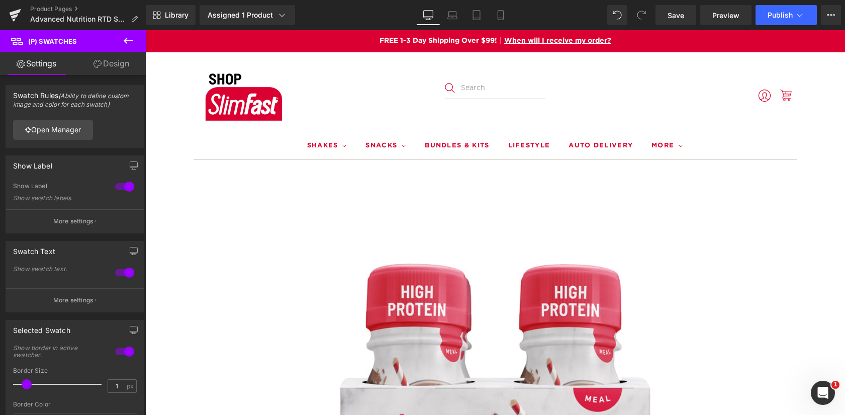
click at [108, 60] on link "Design" at bounding box center [111, 63] width 73 height 23
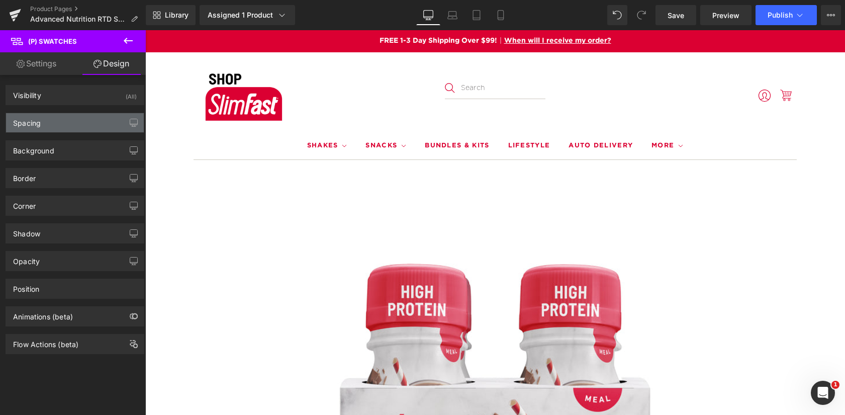
click at [68, 123] on div "Spacing" at bounding box center [75, 122] width 138 height 19
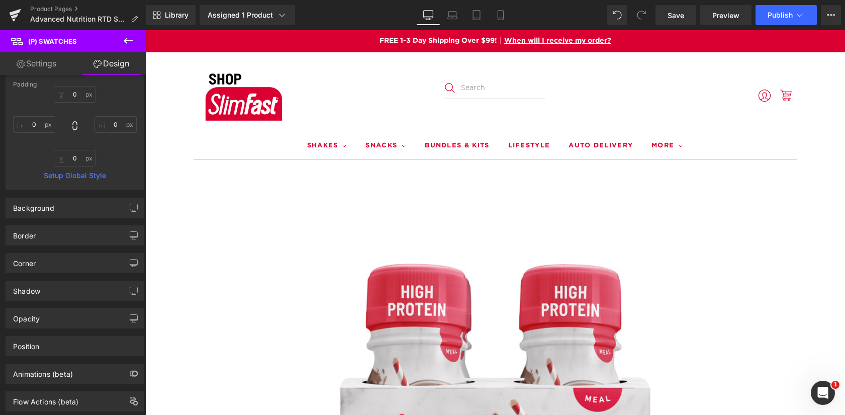
scroll to position [176, 0]
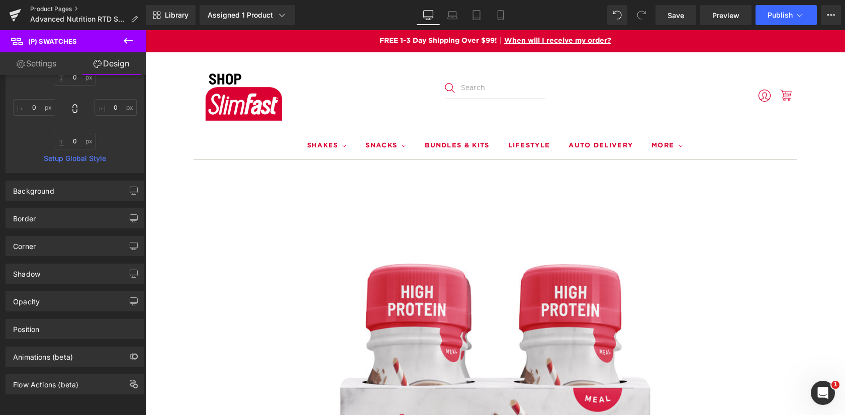
click at [59, 7] on link "Product Pages" at bounding box center [88, 9] width 116 height 8
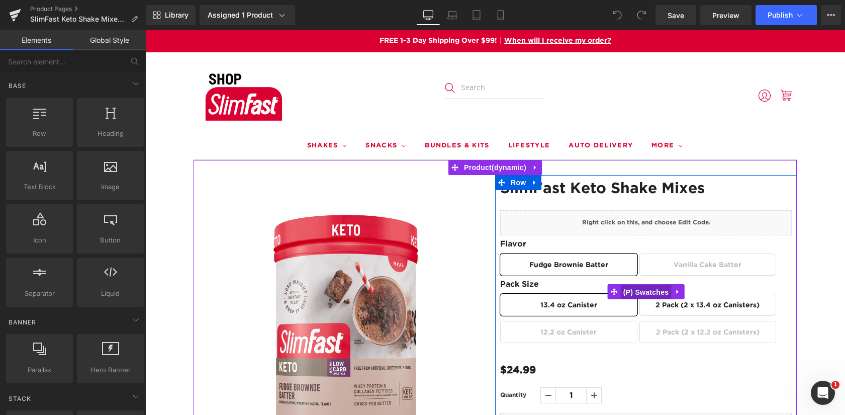
click at [643, 293] on span "(P) Swatches" at bounding box center [646, 292] width 51 height 15
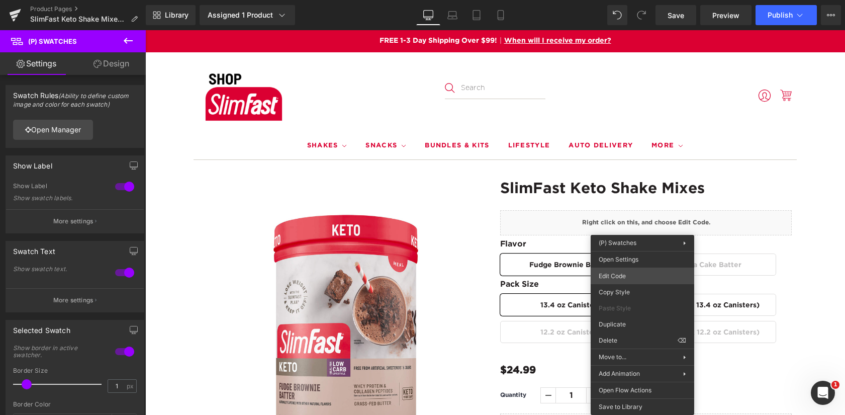
click at [623, 0] on div "(P) Swatches You are previewing how the will restyle your page. You can not edi…" at bounding box center [422, 0] width 845 height 0
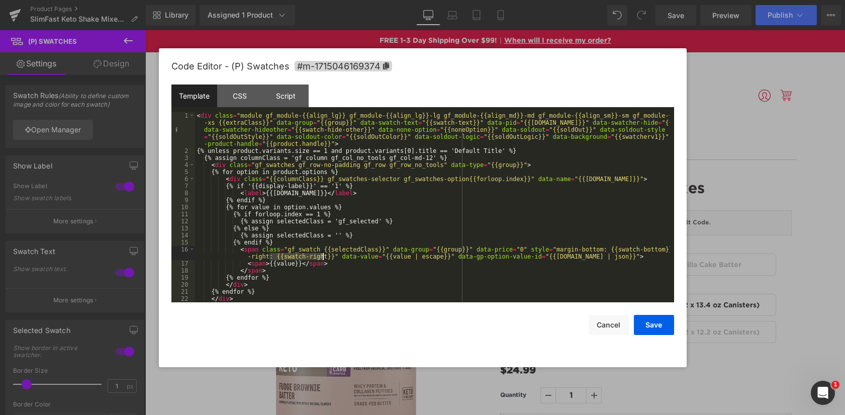
drag, startPoint x: 269, startPoint y: 257, endPoint x: 324, endPoint y: 259, distance: 54.8
click at [324, 259] on div "< div class = "module gf_module-{{align_lg}} gf_module-{{align_lg}}-lg gf_modul…" at bounding box center [432, 228] width 475 height 232
click at [654, 325] on button "Save" at bounding box center [654, 325] width 40 height 20
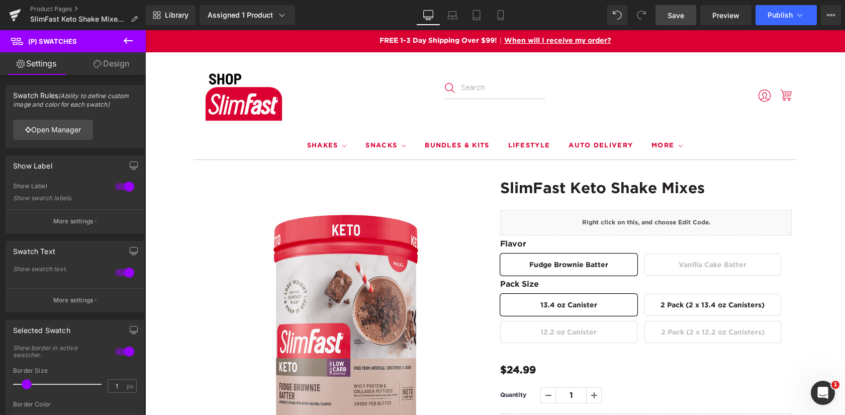
click at [677, 15] on span "Save" at bounding box center [676, 15] width 17 height 11
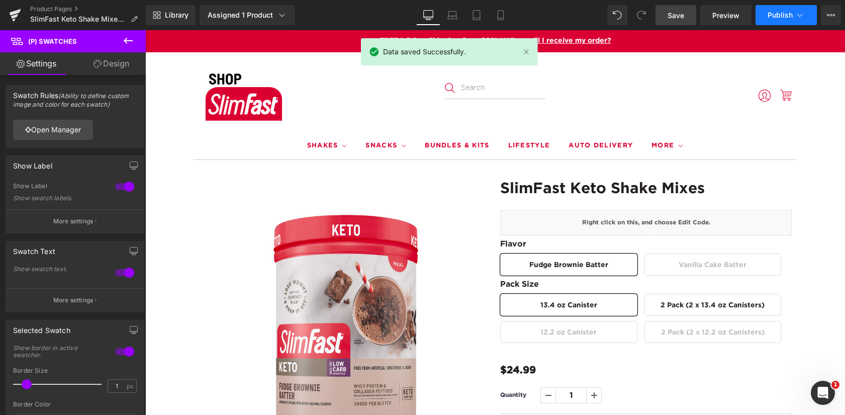
click at [778, 13] on span "Publish" at bounding box center [780, 15] width 25 height 8
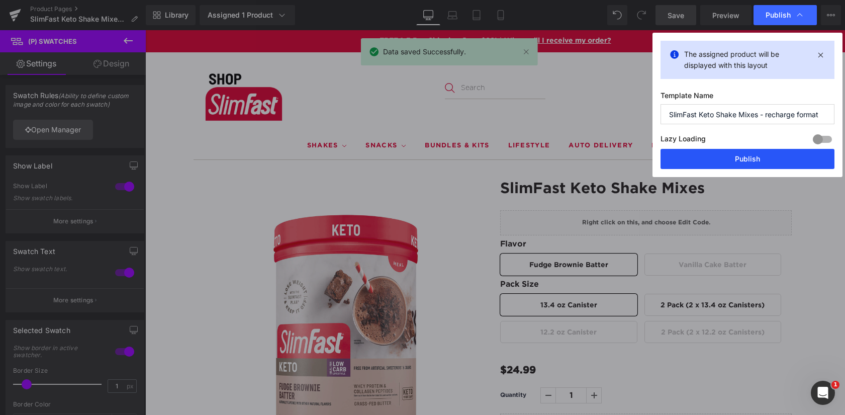
click at [743, 155] on button "Publish" at bounding box center [748, 159] width 174 height 20
